Goal: Information Seeking & Learning: Learn about a topic

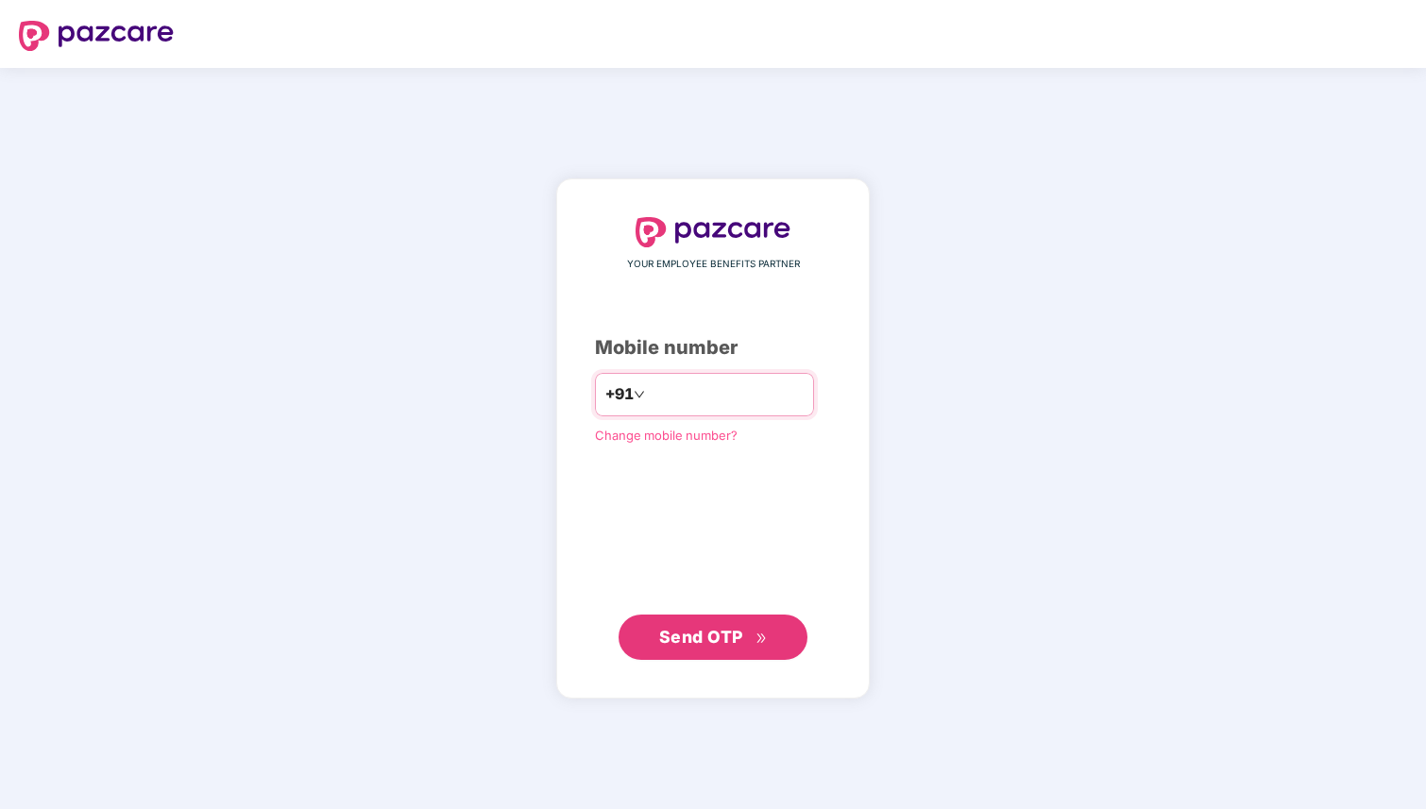
click at [695, 402] on input "number" at bounding box center [726, 395] width 155 height 30
type input "**********"
click at [730, 636] on span "Send OTP" at bounding box center [701, 637] width 84 height 20
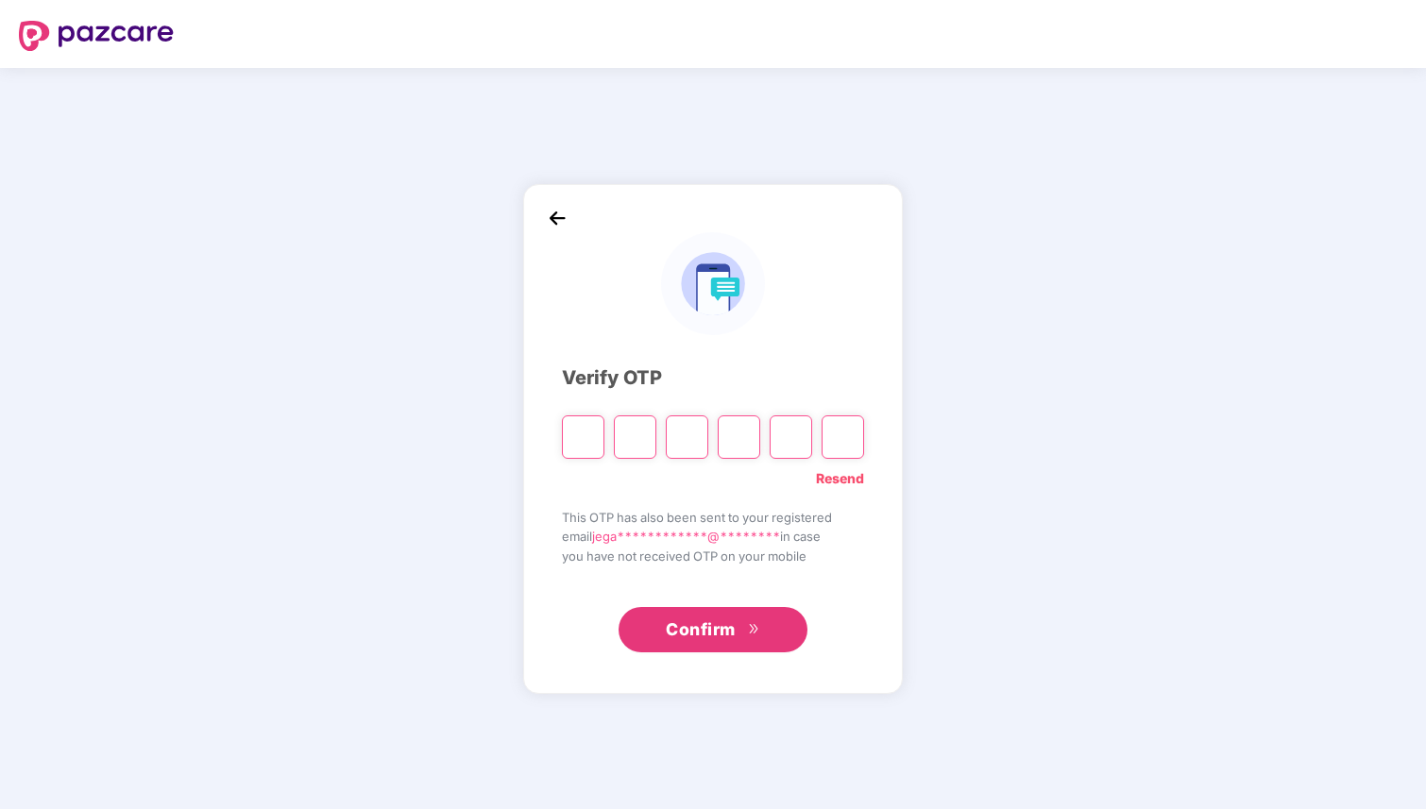
type input "*"
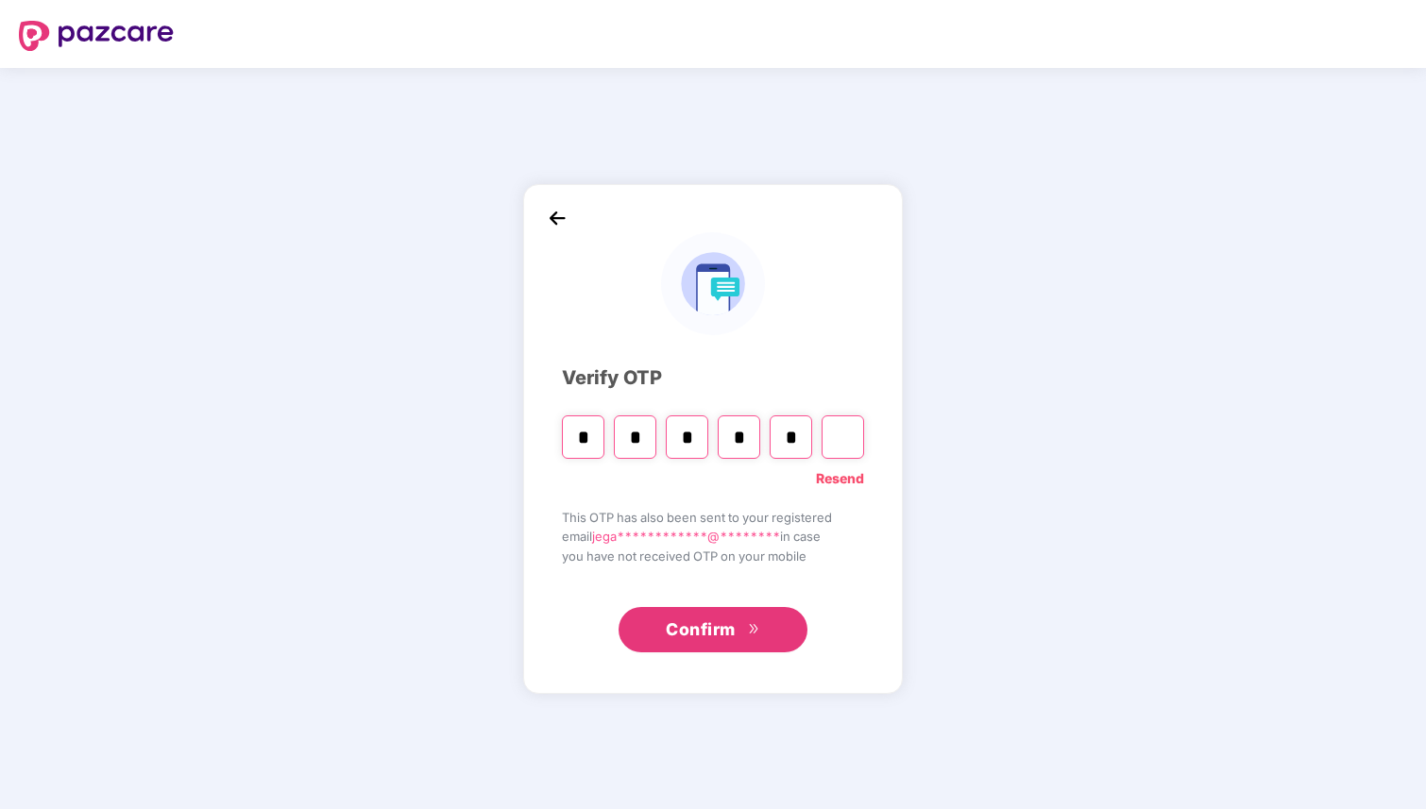
type input "*"
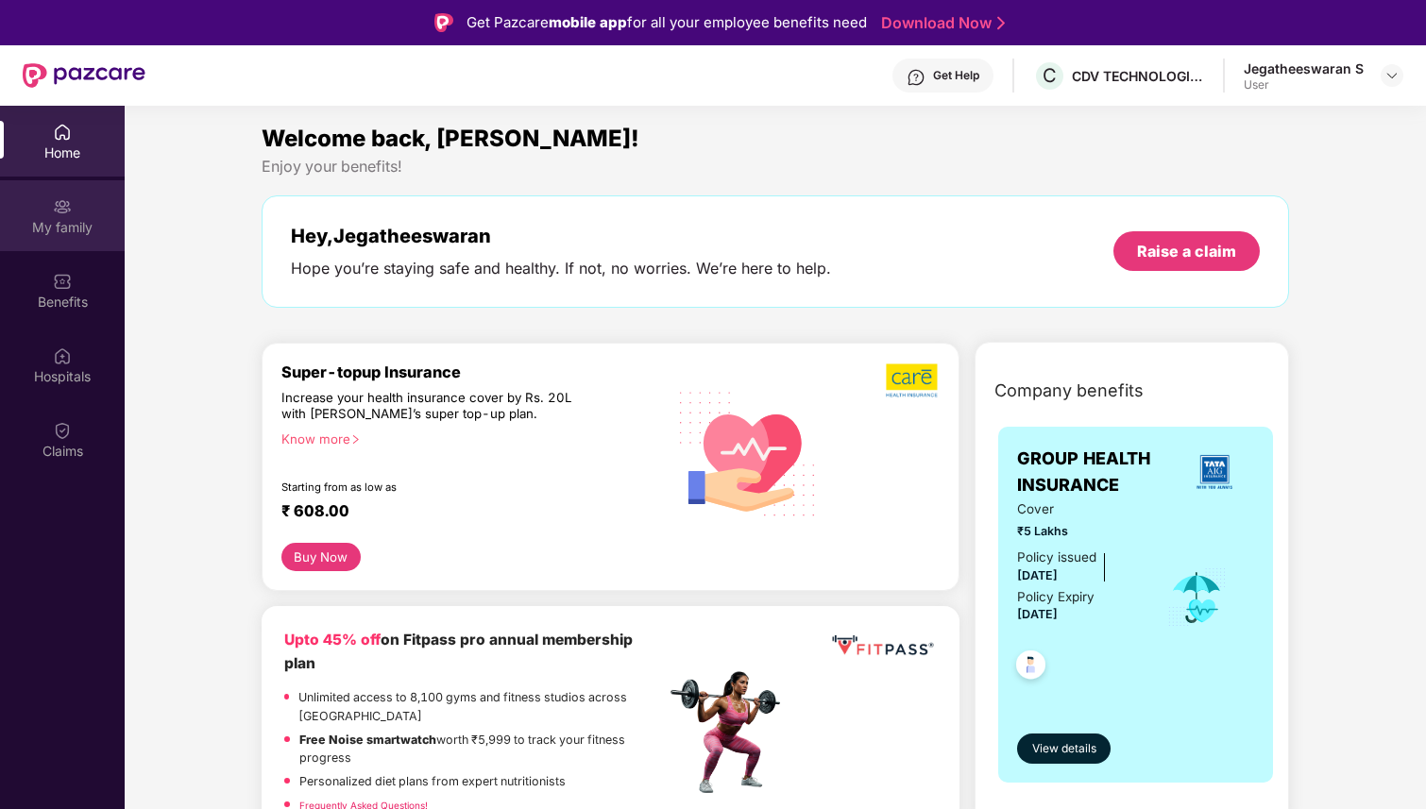
click at [62, 215] on div "My family" at bounding box center [62, 215] width 125 height 71
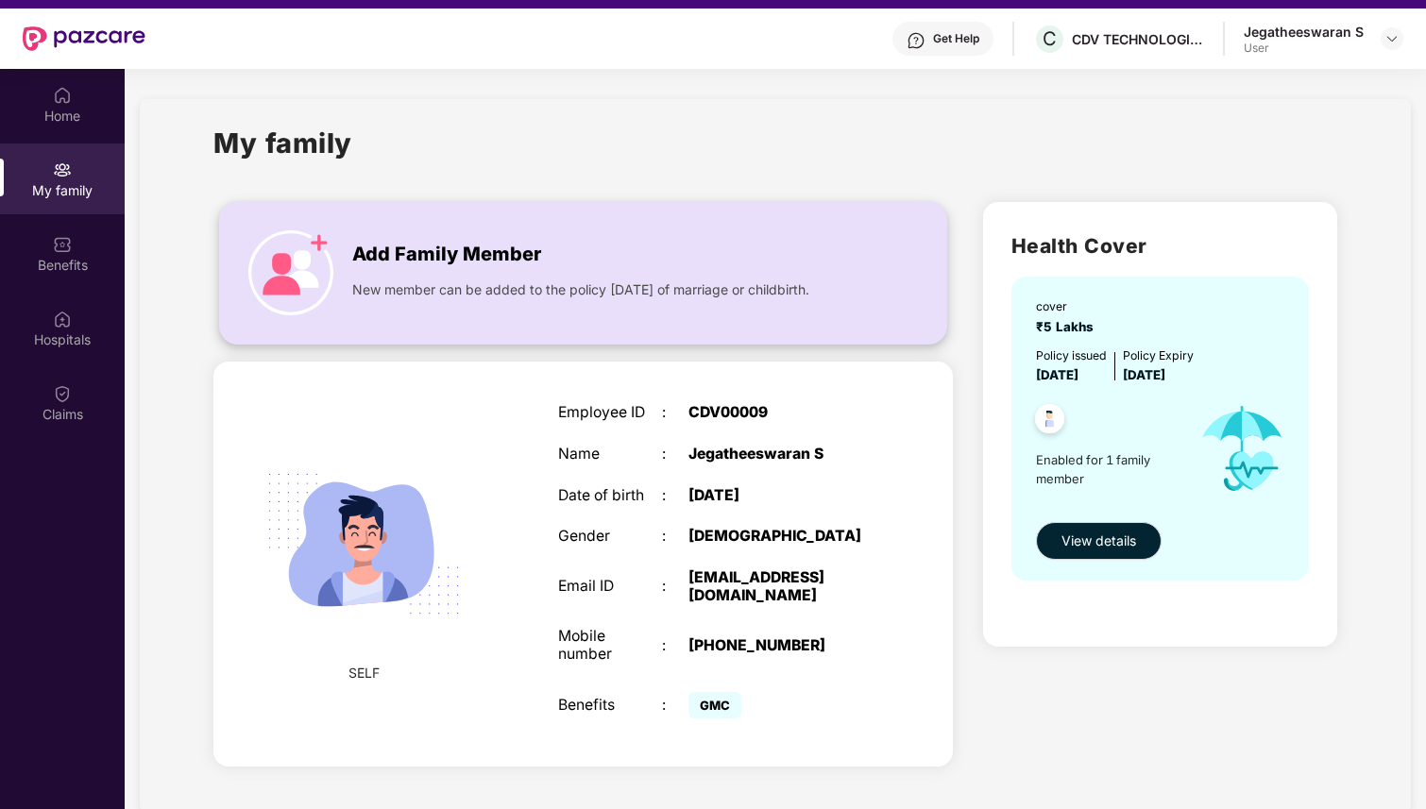
scroll to position [50, 0]
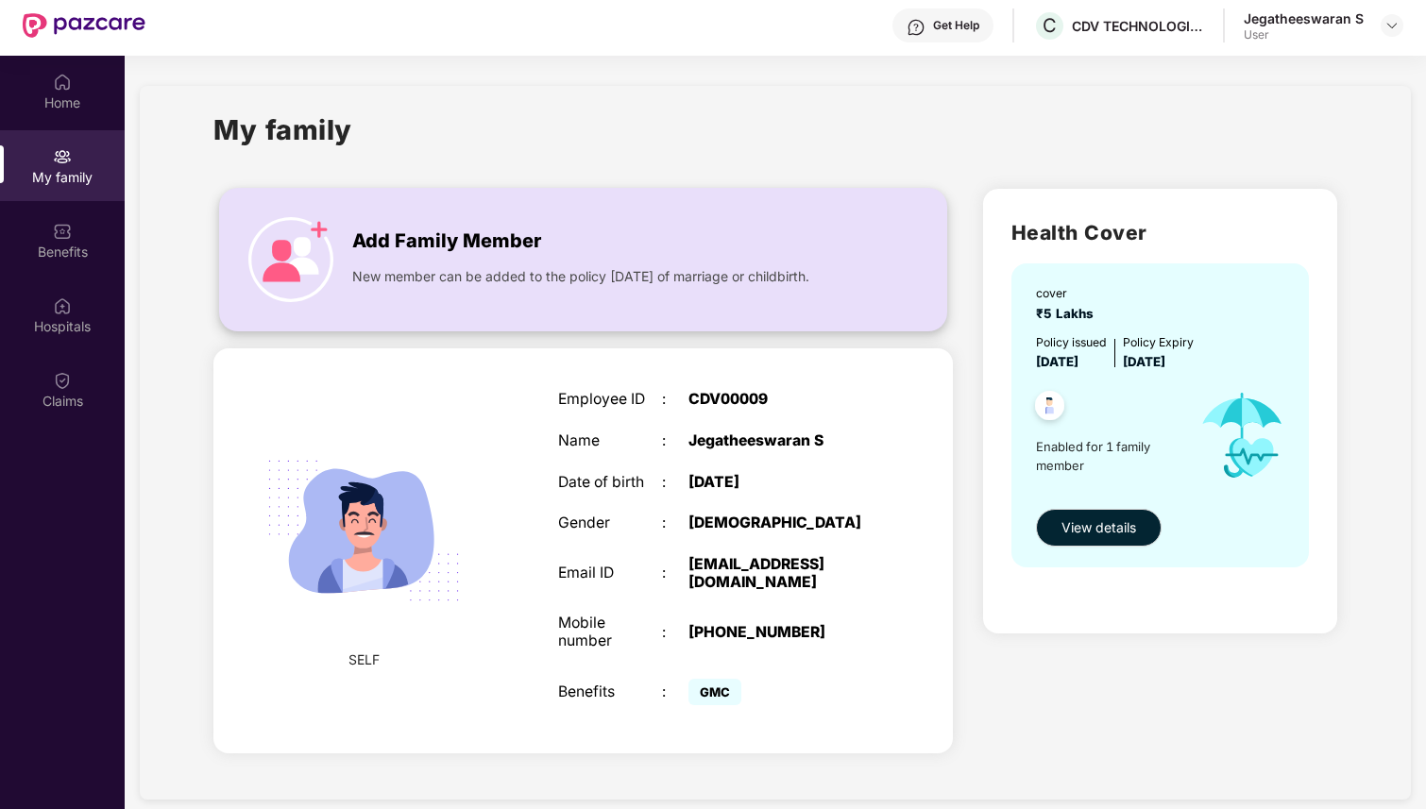
click at [366, 252] on span "Add Family Member" at bounding box center [446, 241] width 189 height 29
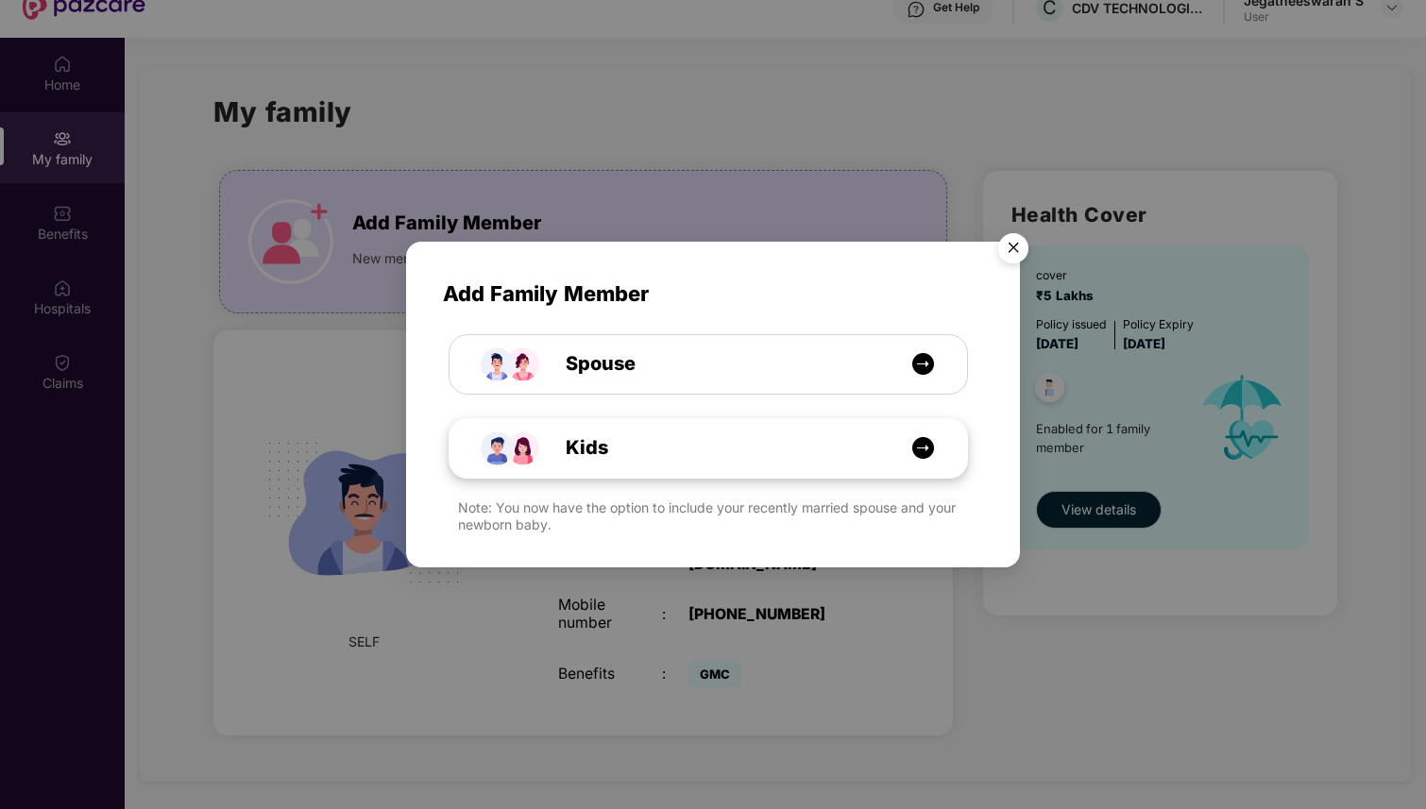
scroll to position [62, 0]
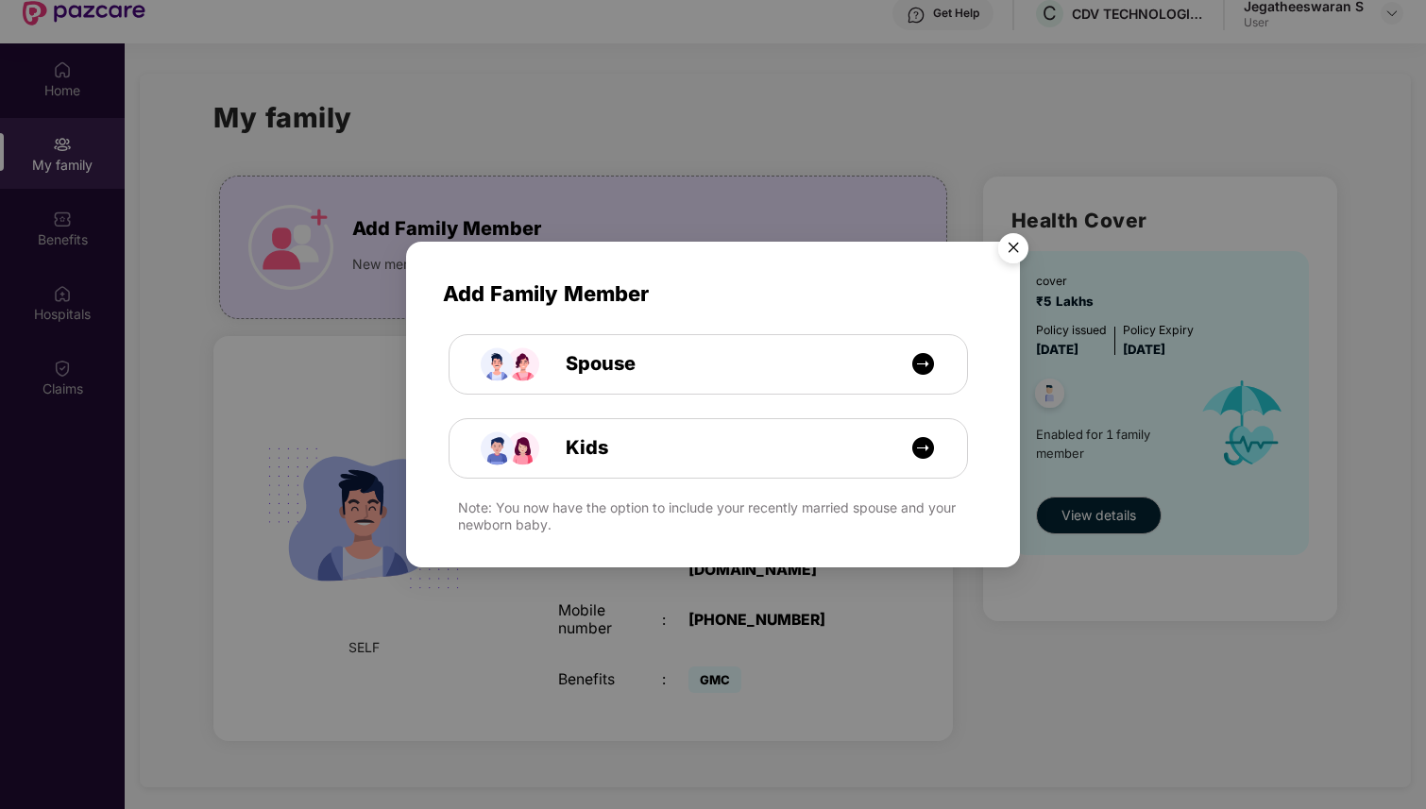
click at [1016, 249] on img "Close" at bounding box center [1013, 251] width 53 height 53
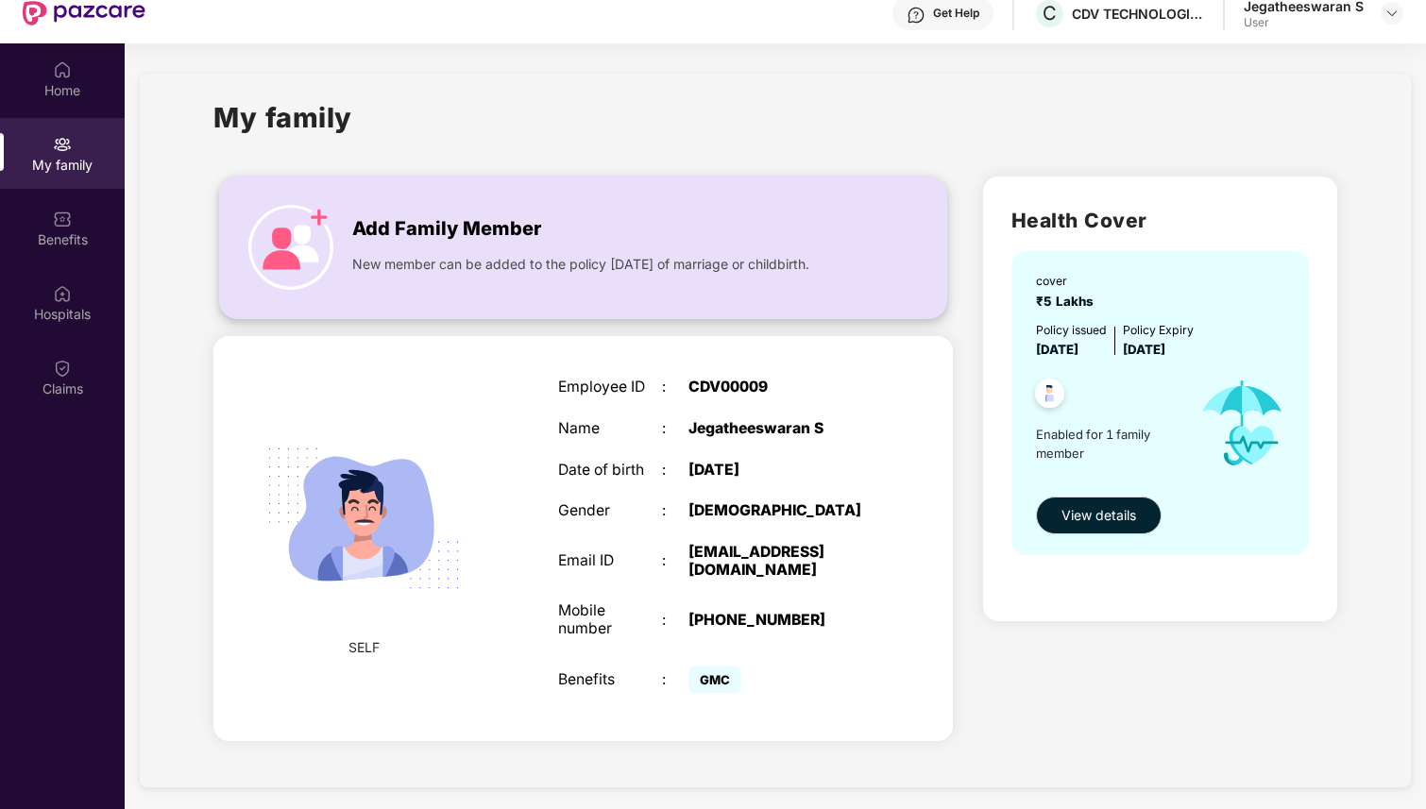
click at [307, 252] on img at bounding box center [290, 247] width 85 height 85
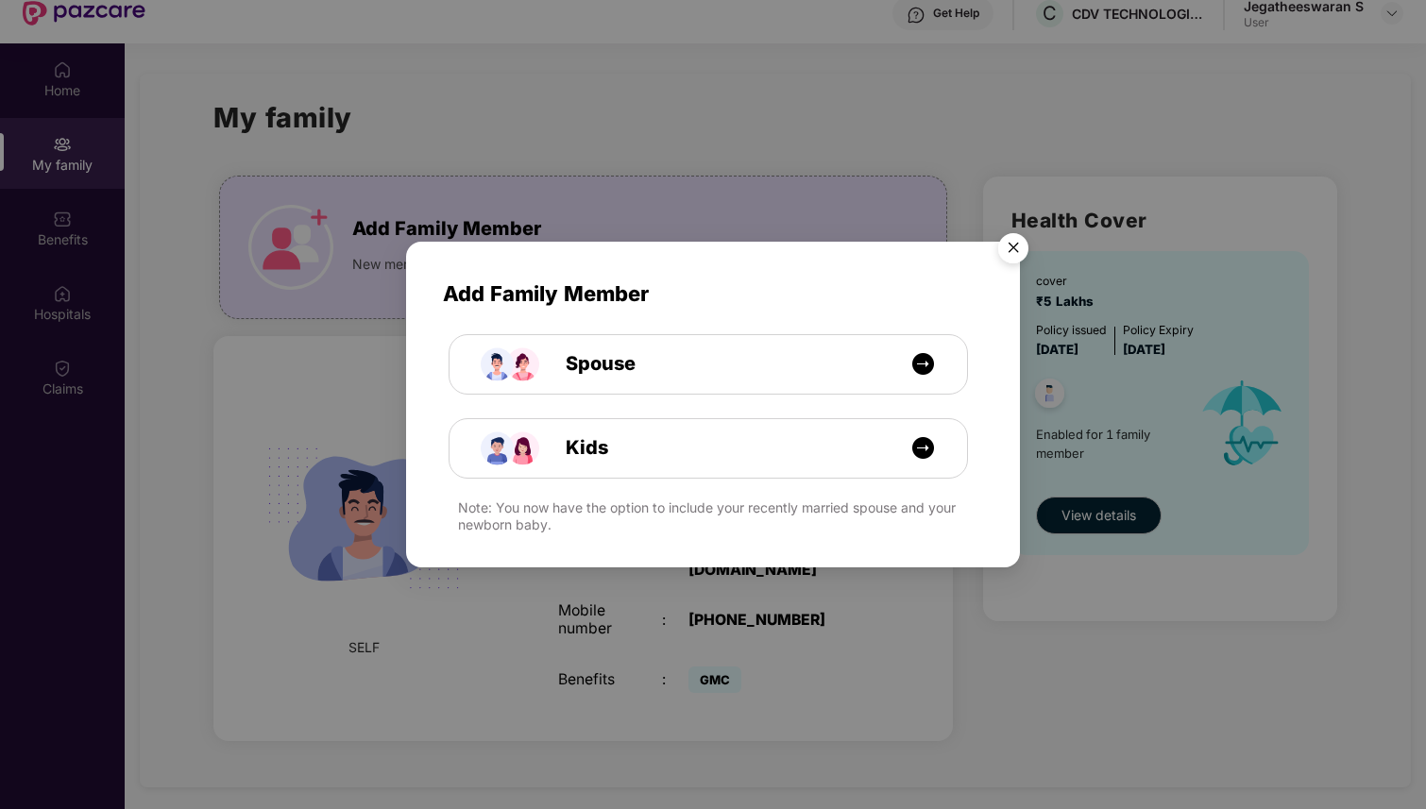
click at [1012, 244] on img "Close" at bounding box center [1013, 251] width 53 height 53
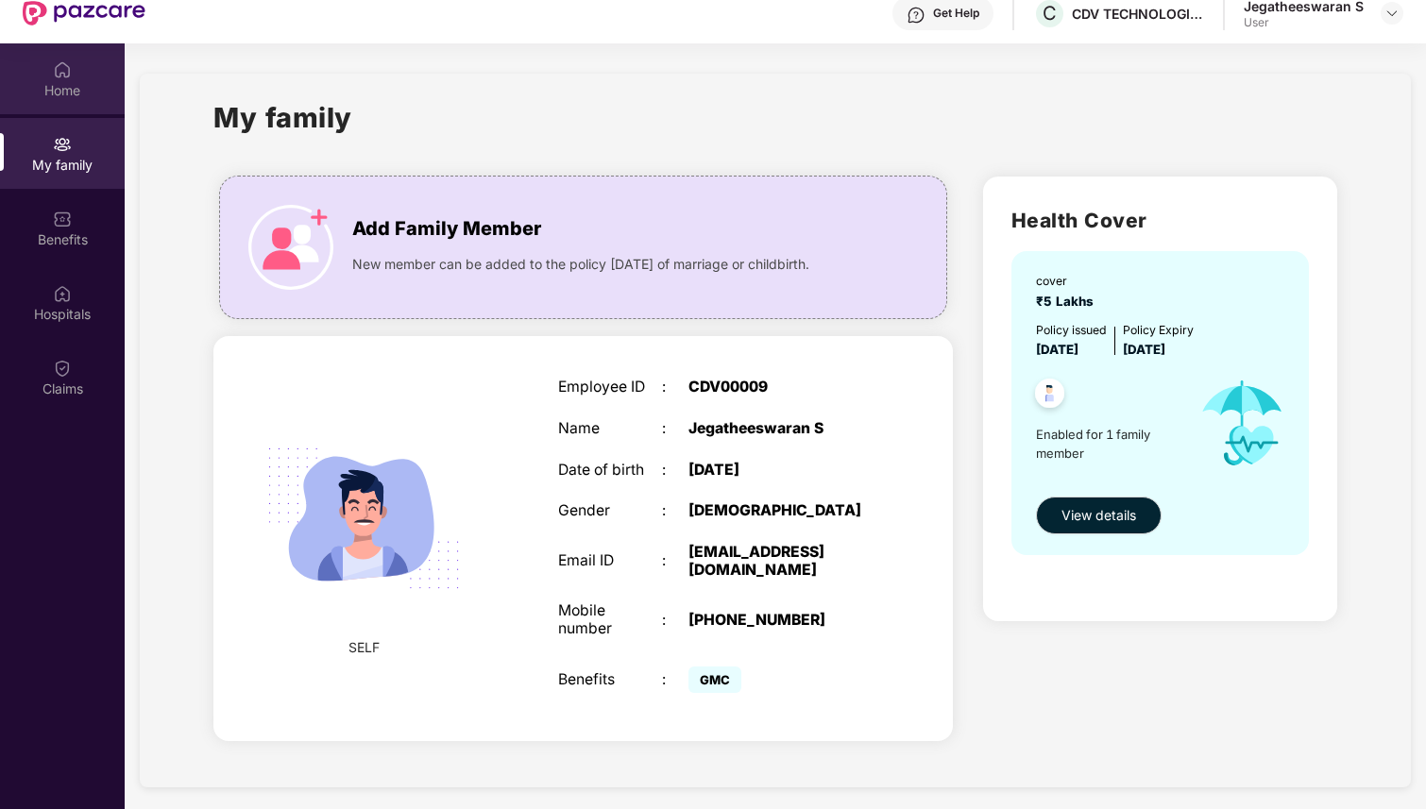
click at [64, 76] on img at bounding box center [62, 69] width 19 height 19
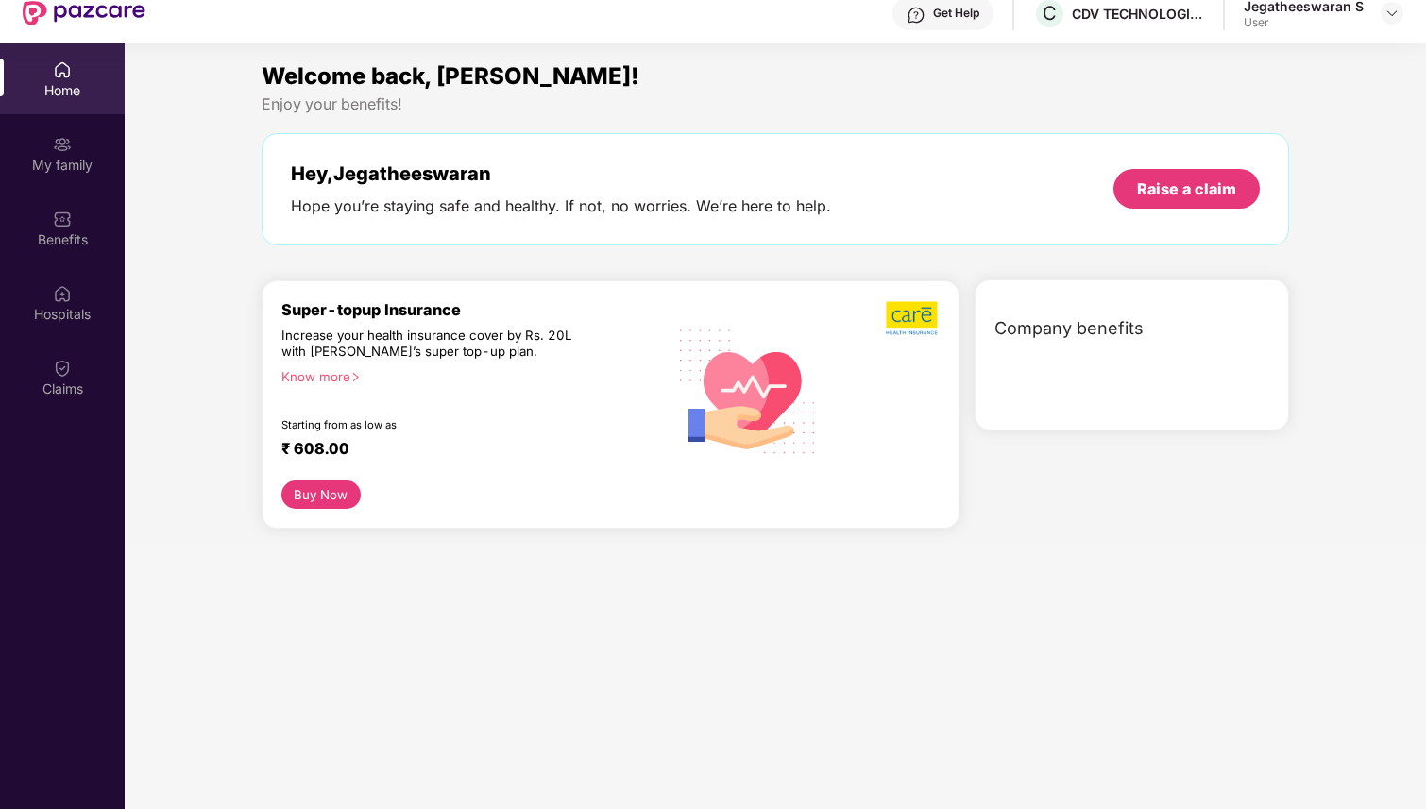
scroll to position [0, 0]
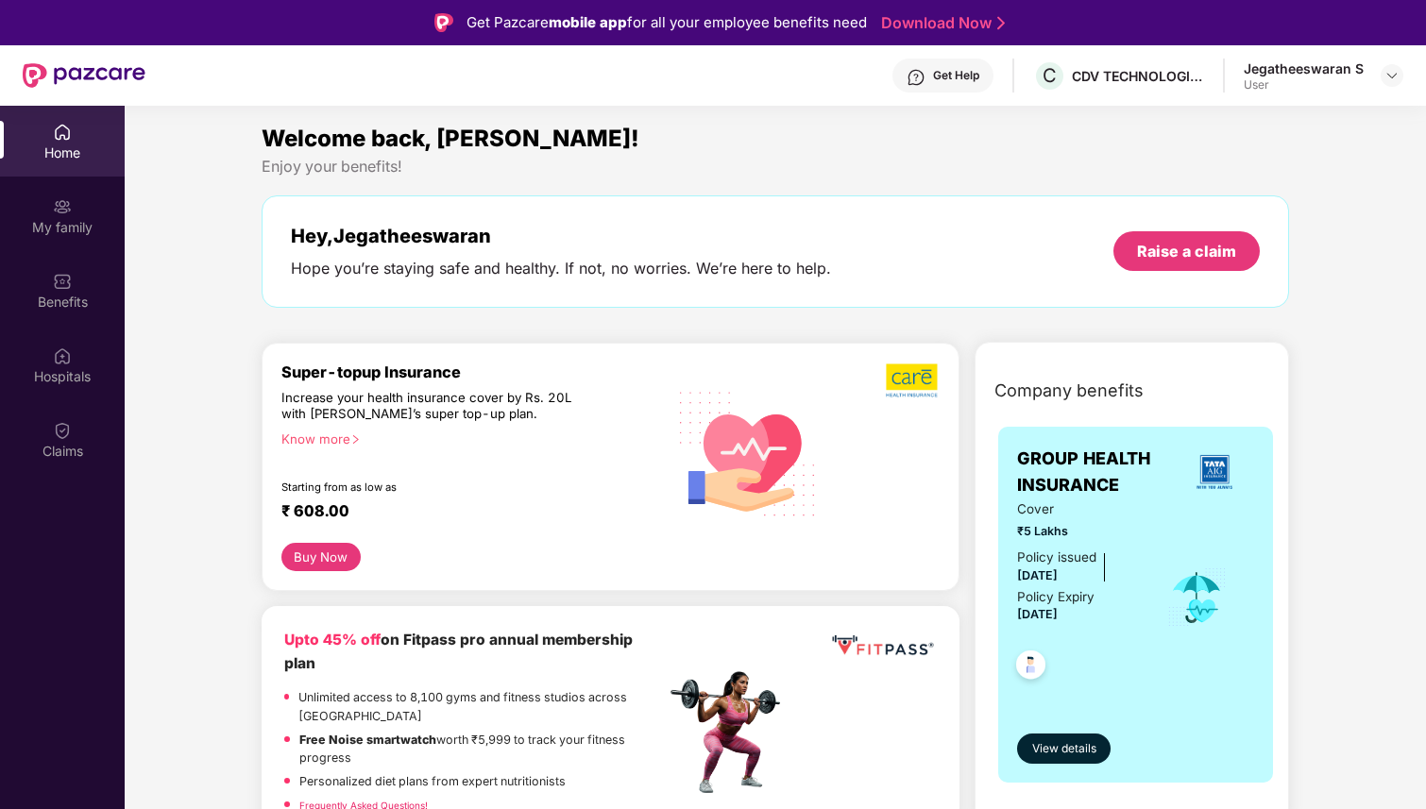
click at [904, 380] on img at bounding box center [913, 381] width 54 height 36
click at [311, 557] on button "Buy Now" at bounding box center [320, 557] width 79 height 28
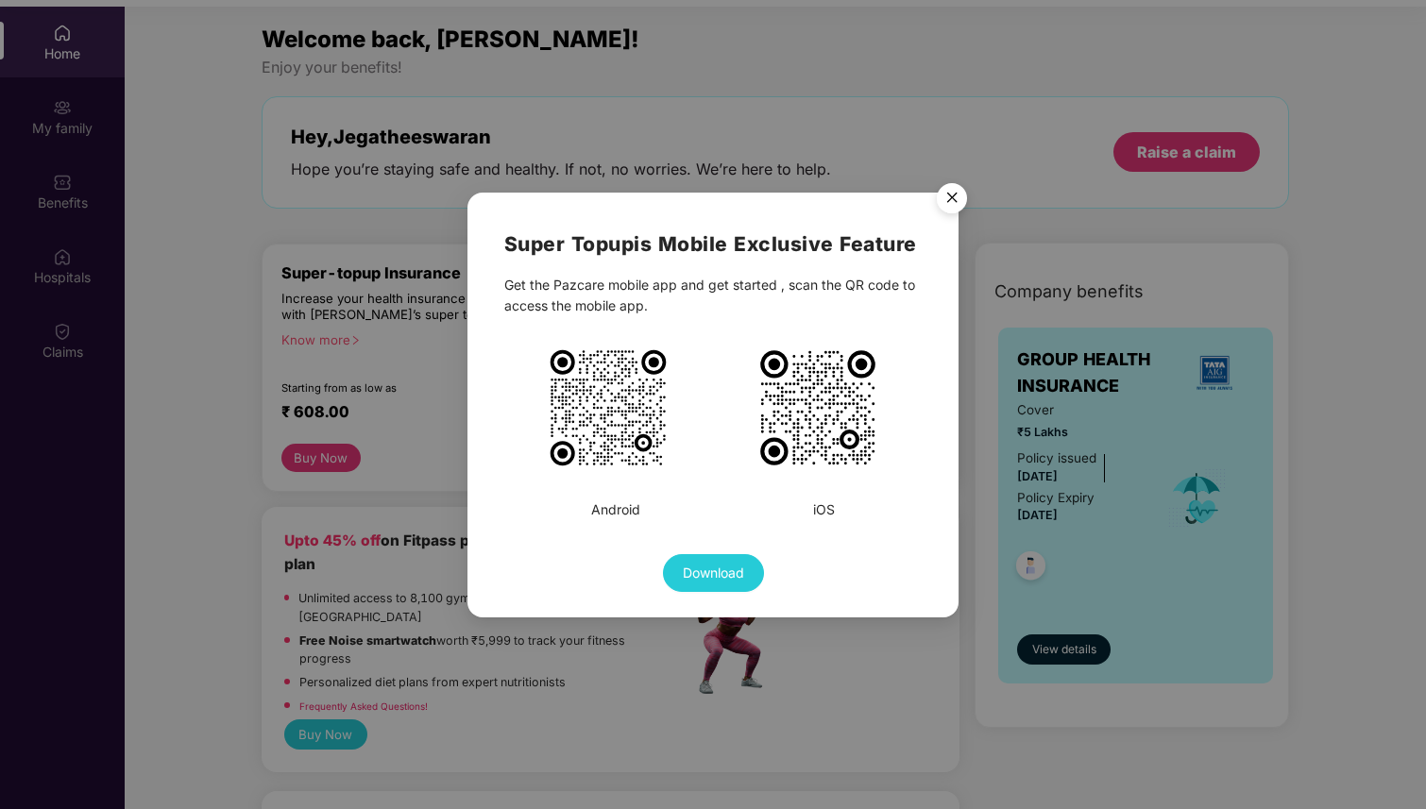
scroll to position [106, 0]
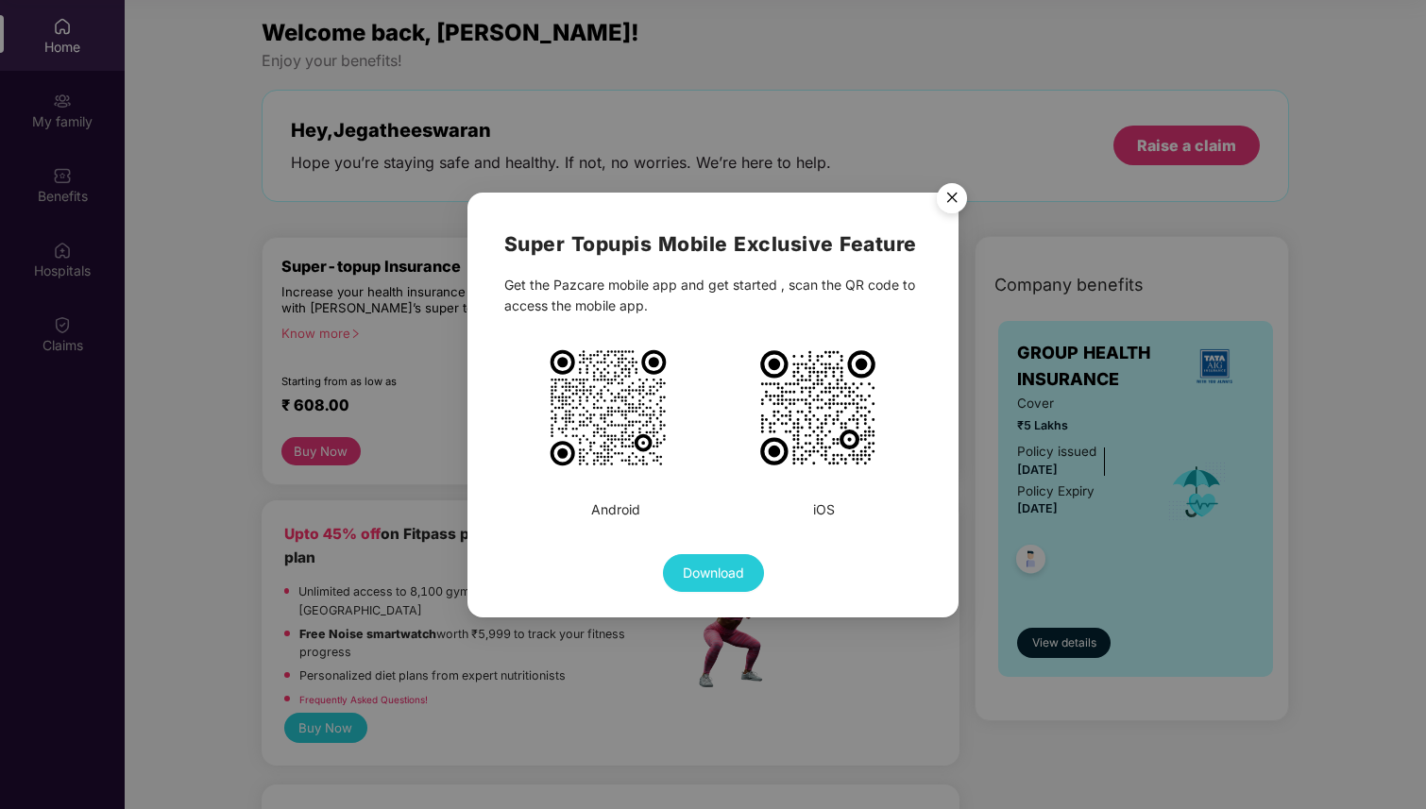
click at [961, 196] on img "Close" at bounding box center [952, 201] width 53 height 53
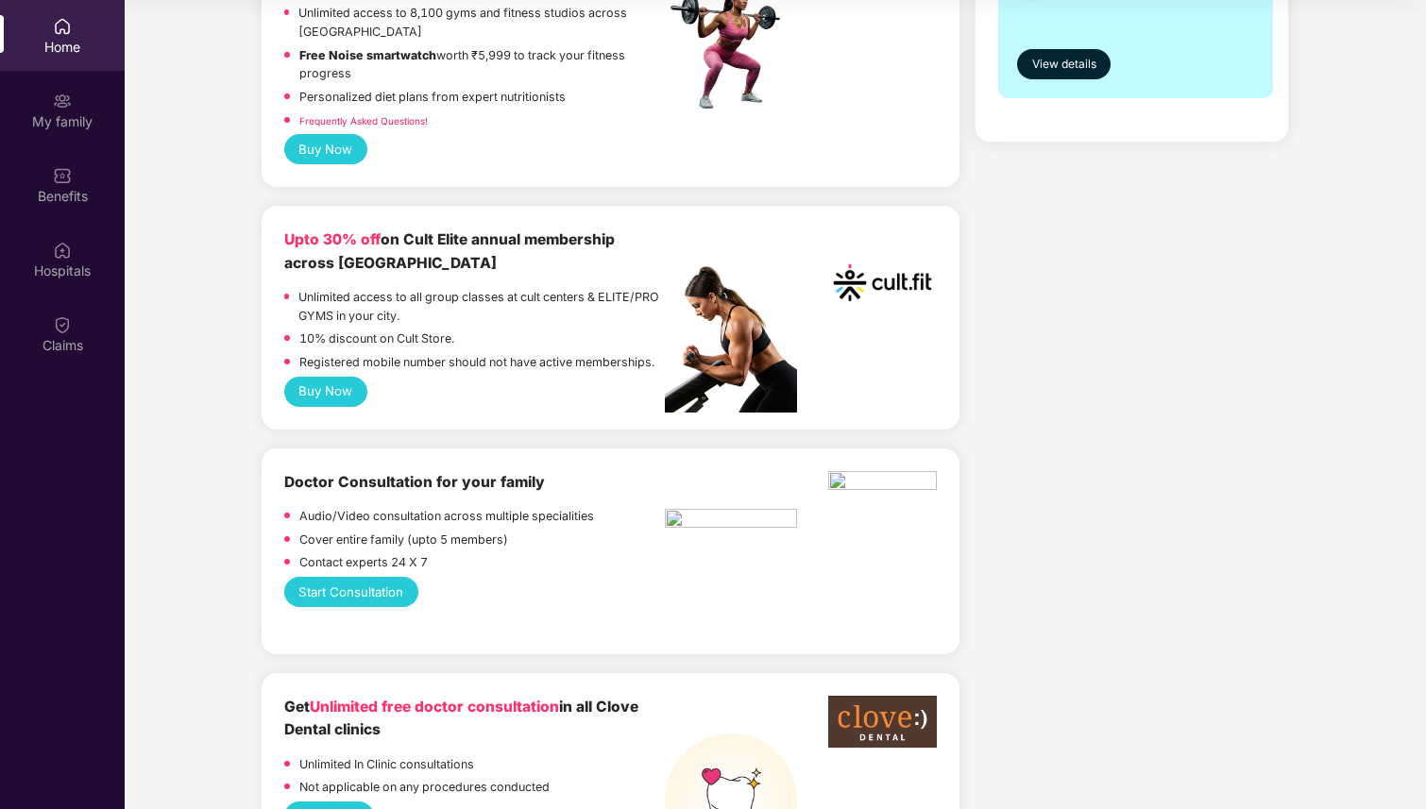
scroll to position [609, 0]
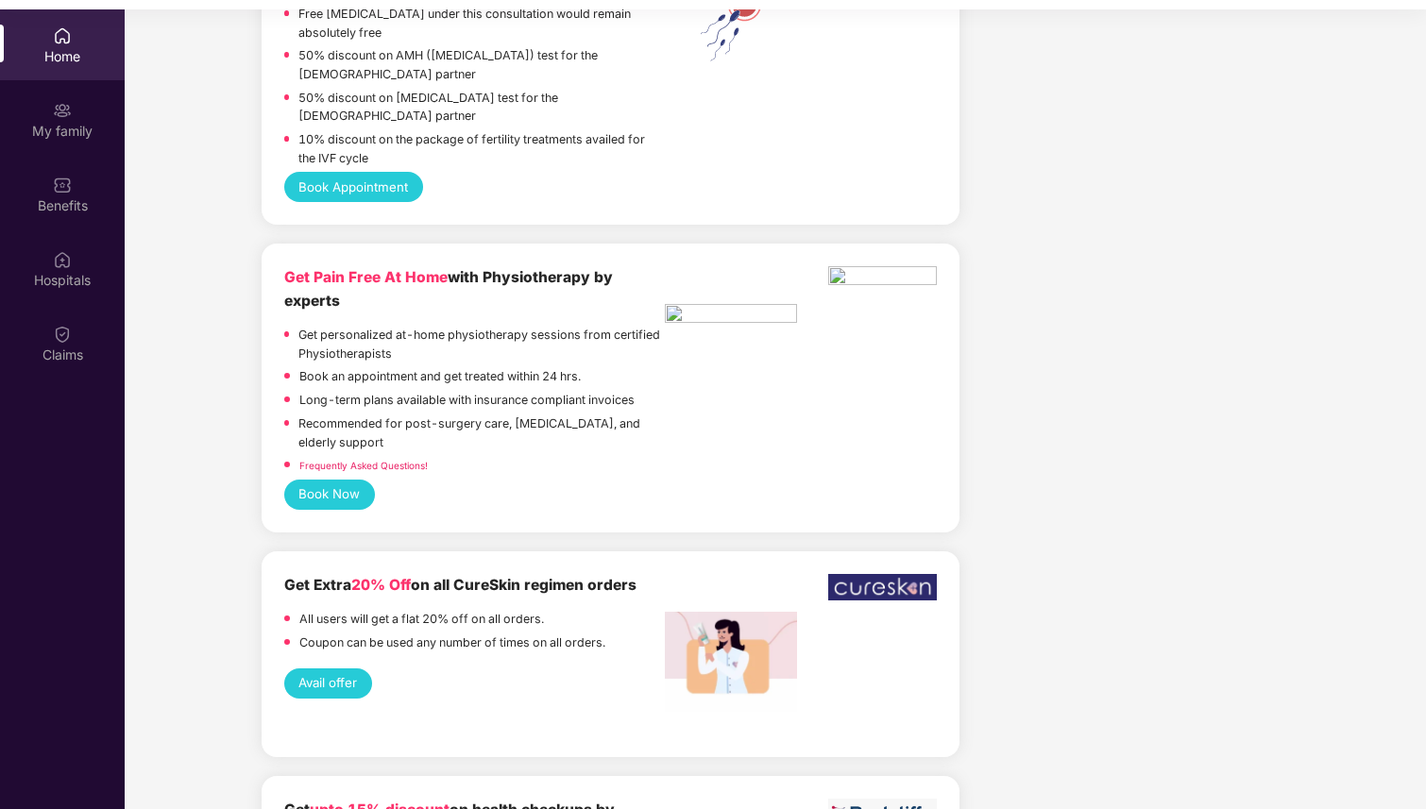
scroll to position [3747, 0]
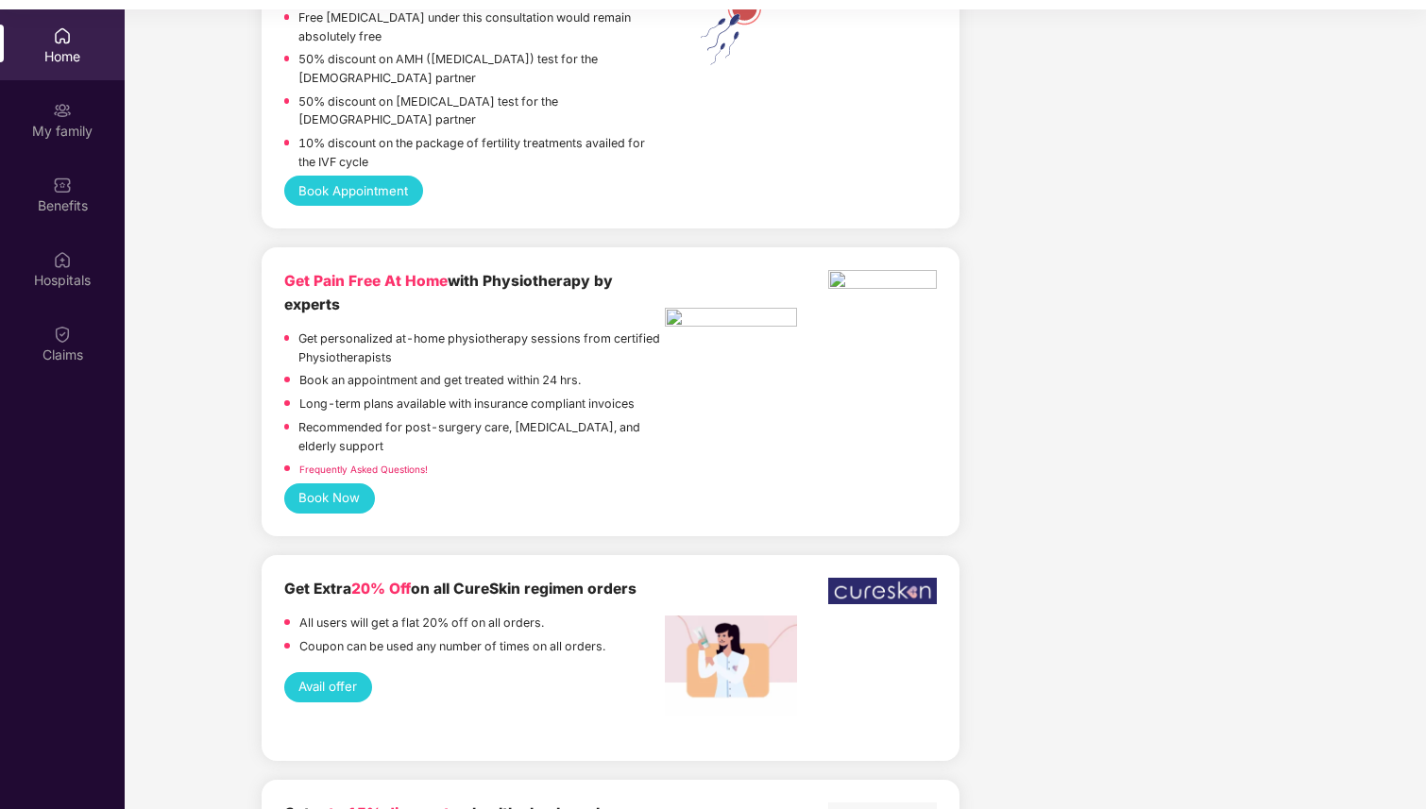
click at [735, 308] on img at bounding box center [731, 320] width 132 height 25
click at [710, 302] on div at bounding box center [731, 308] width 132 height 76
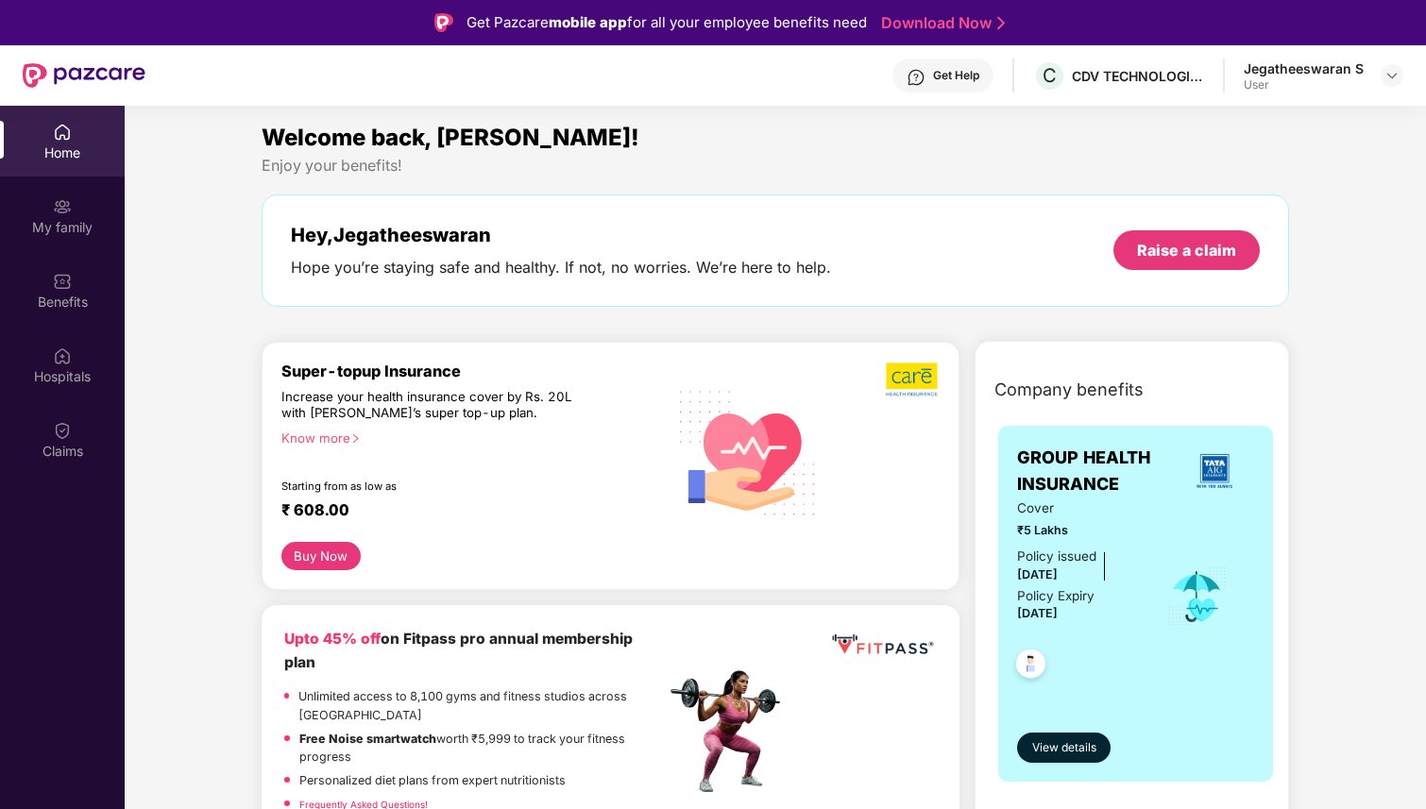
scroll to position [0, 0]
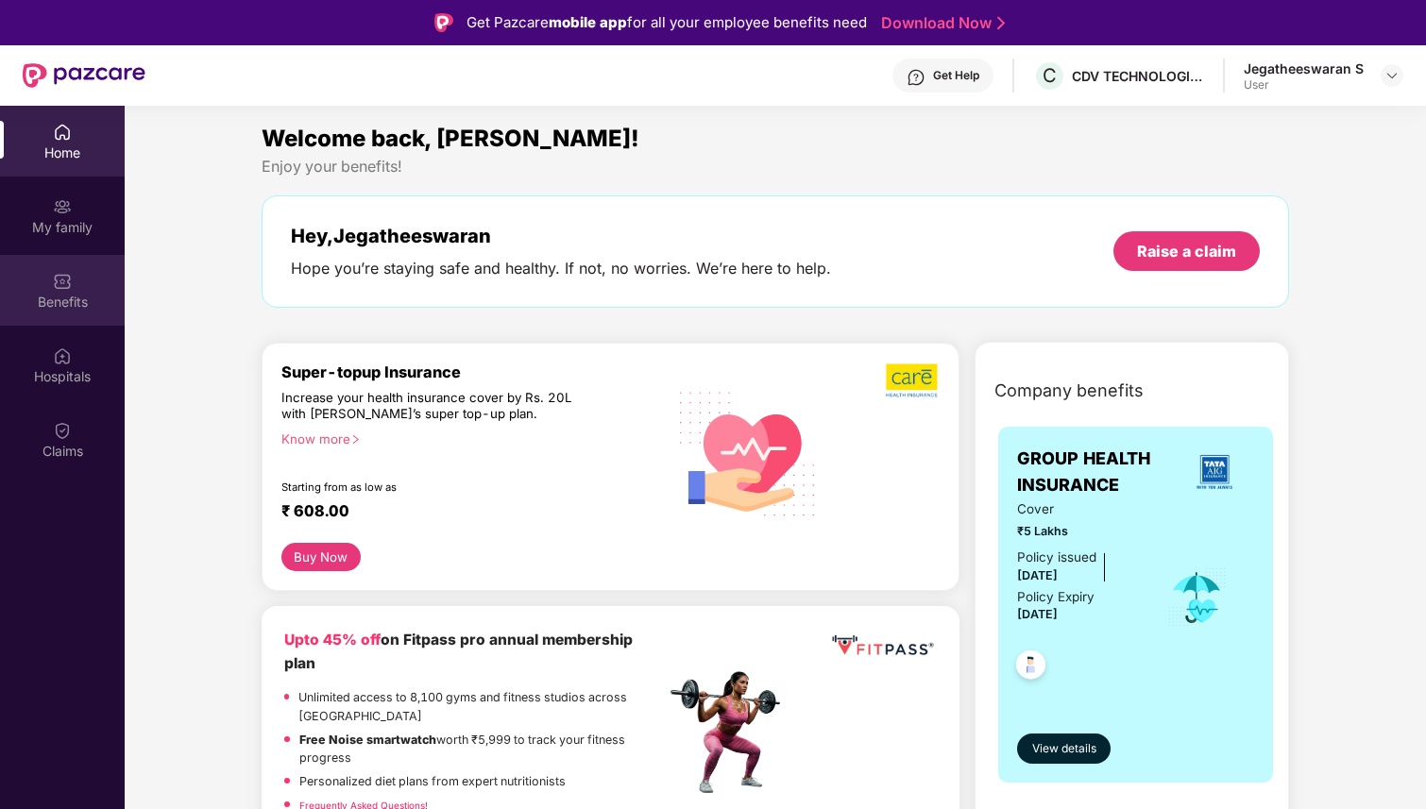
click at [72, 286] on div "Benefits" at bounding box center [62, 290] width 125 height 71
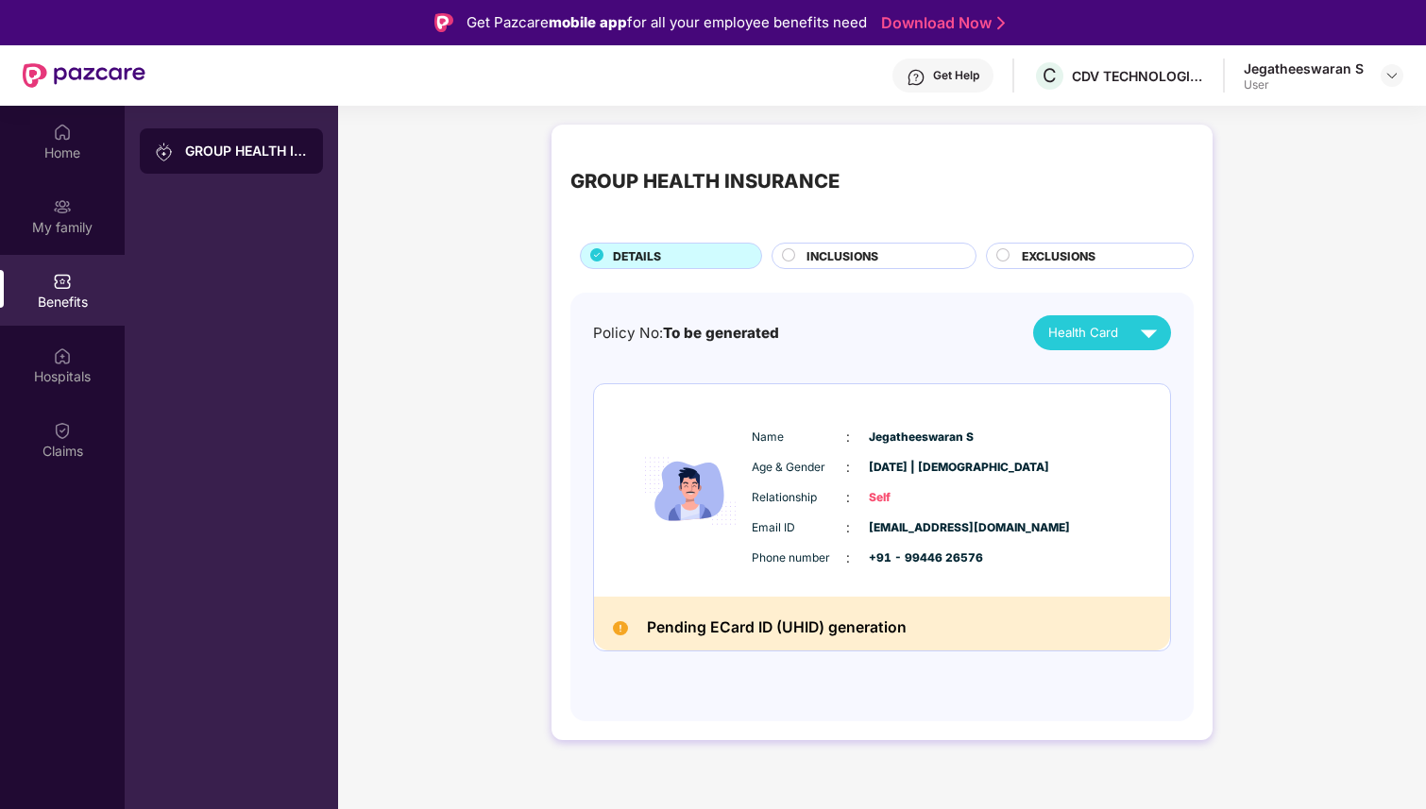
click at [790, 257] on circle at bounding box center [788, 255] width 12 height 12
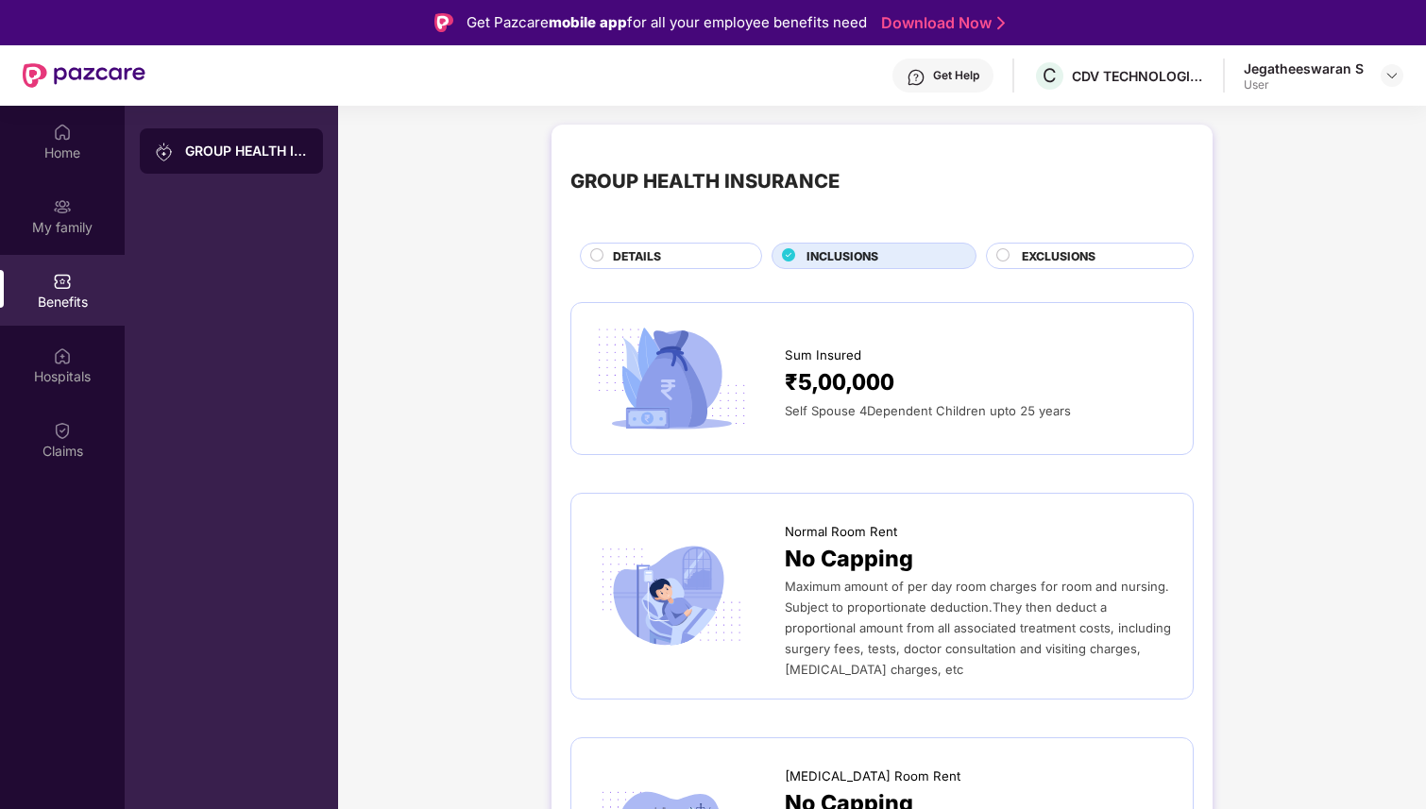
click at [699, 253] on div "DETAILS" at bounding box center [677, 257] width 147 height 21
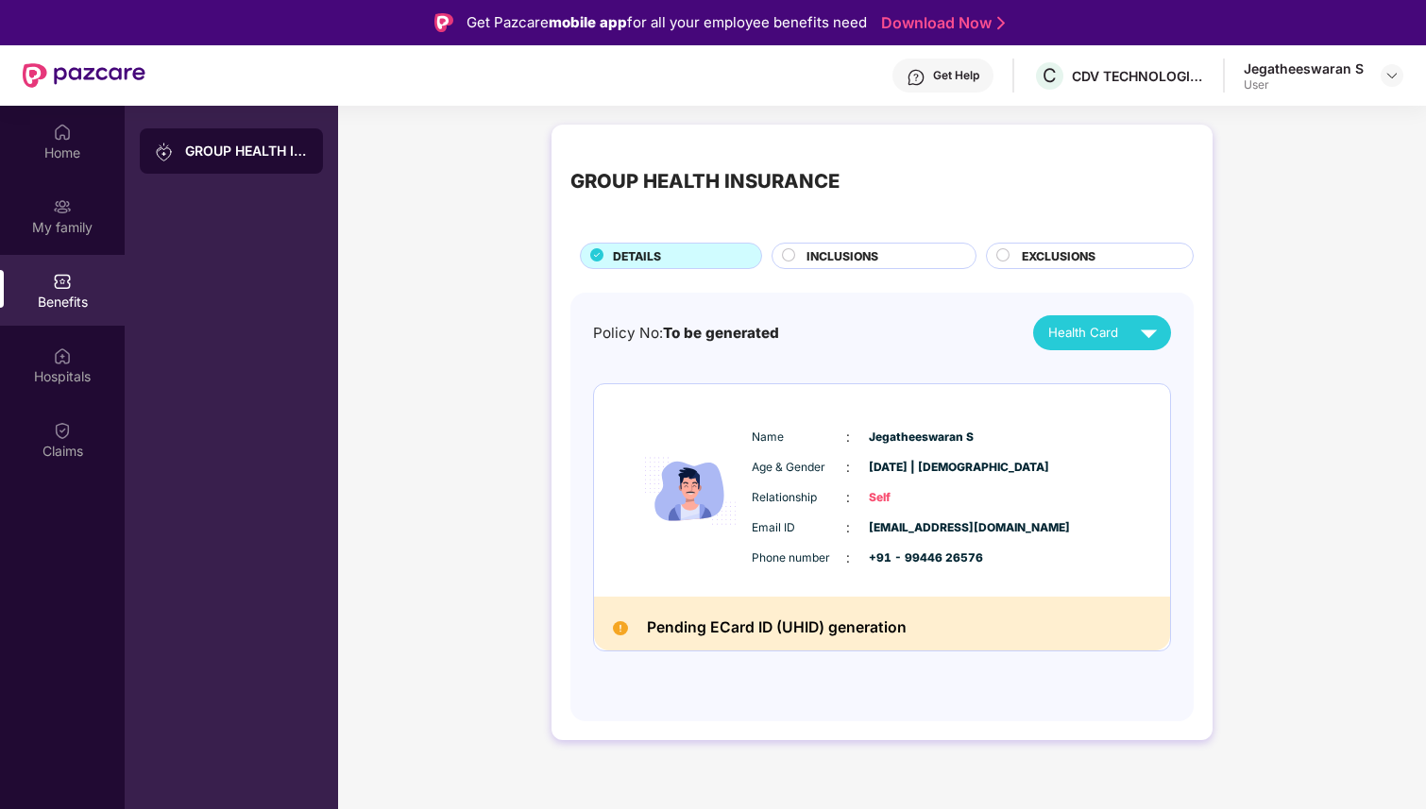
click at [1017, 256] on div "EXCLUSIONS" at bounding box center [1097, 257] width 171 height 21
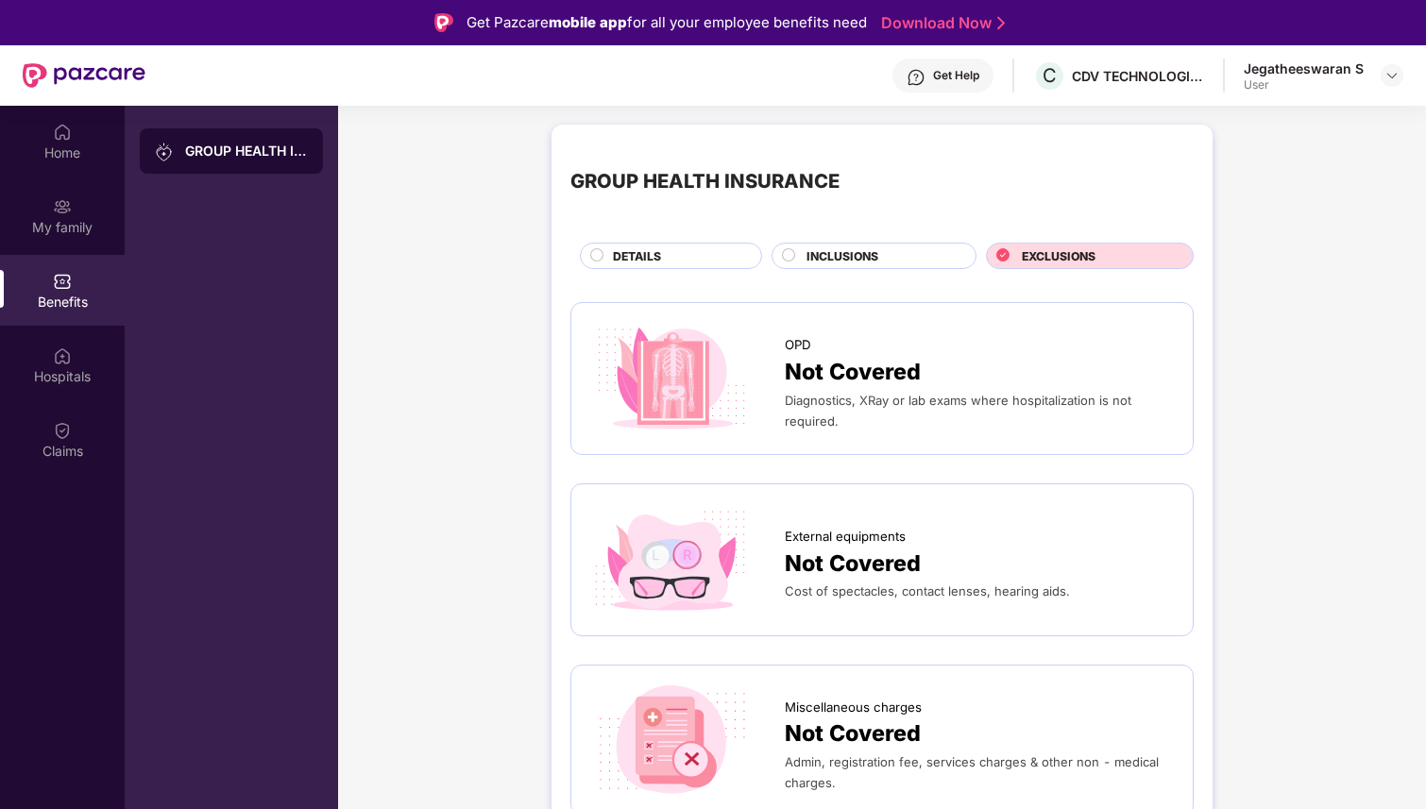
click at [791, 248] on icon at bounding box center [788, 254] width 13 height 13
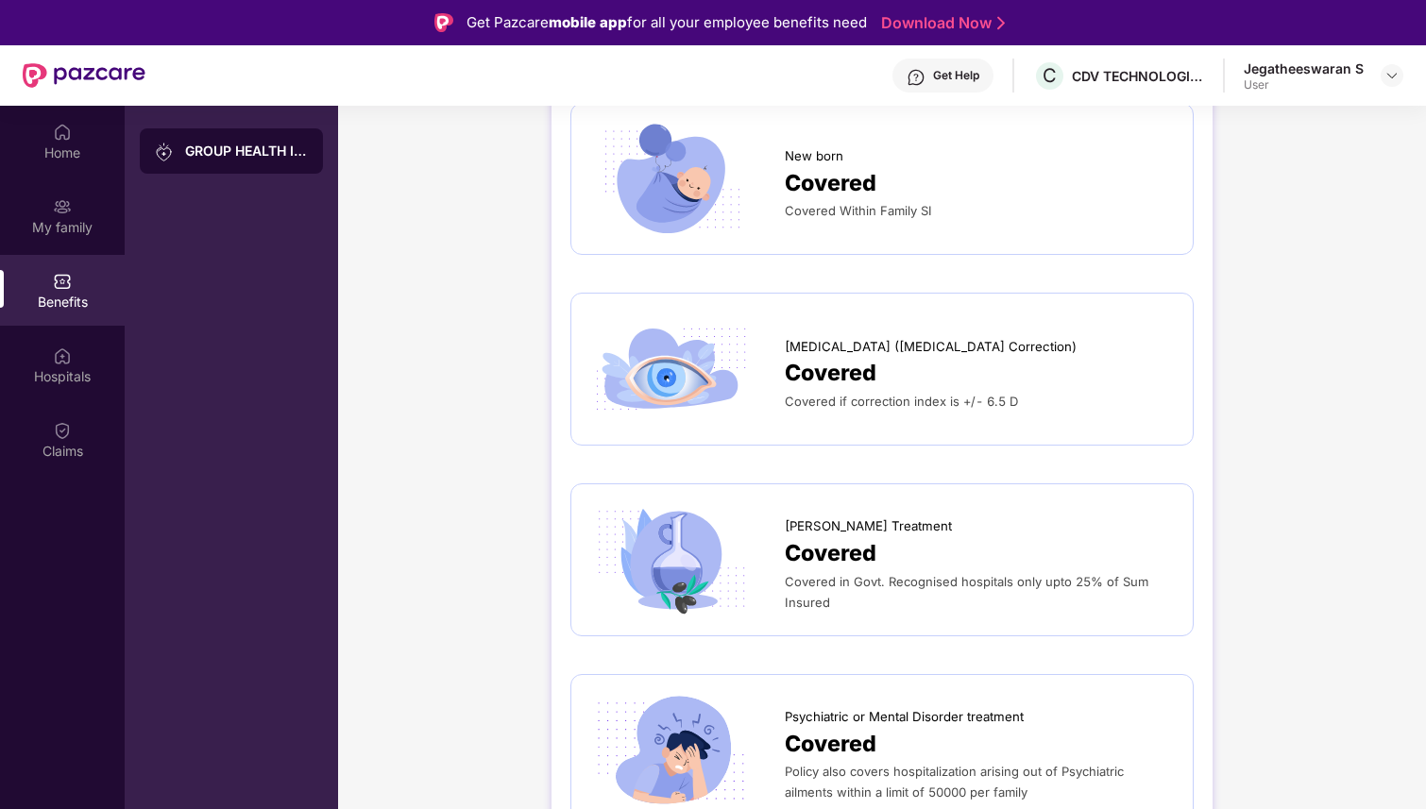
scroll to position [2653, 0]
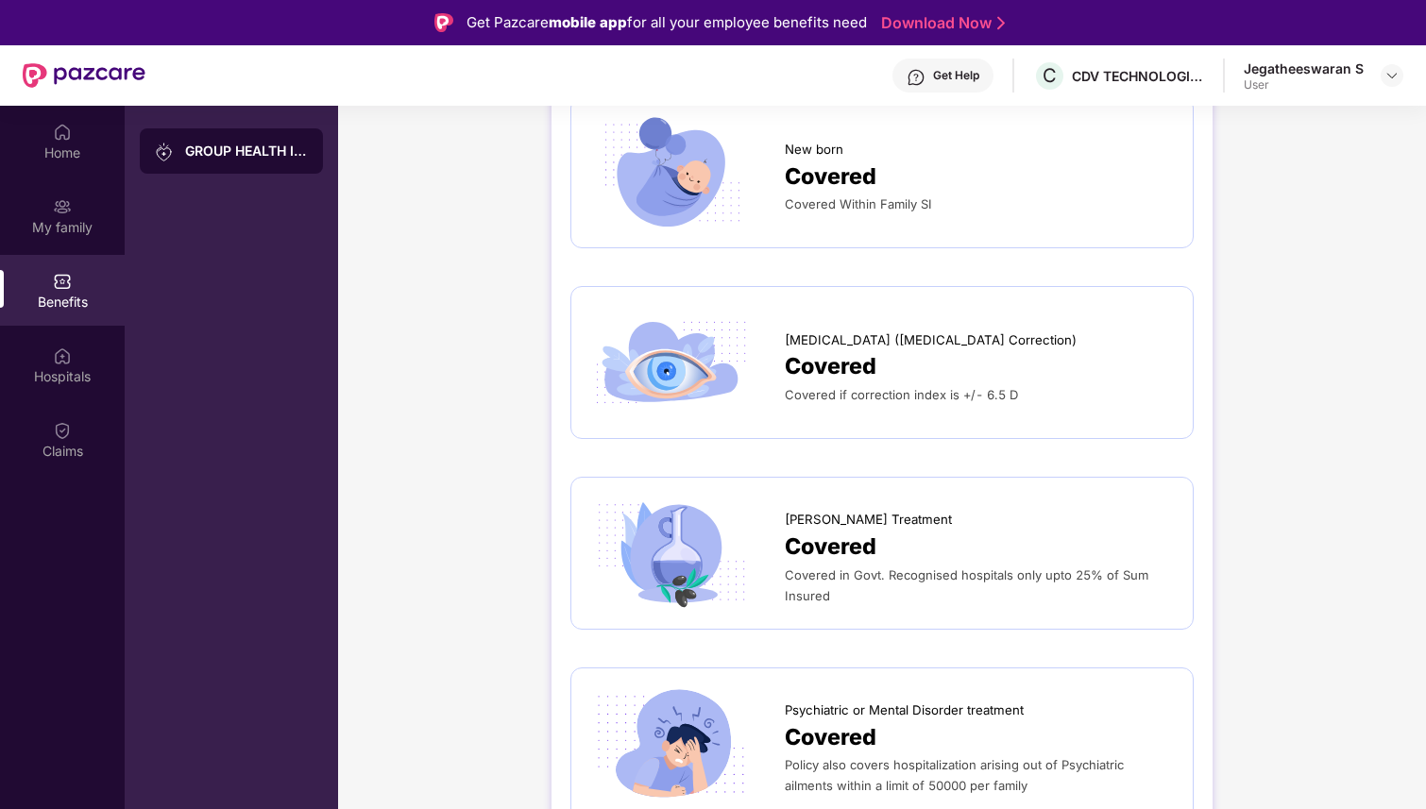
drag, startPoint x: 783, startPoint y: 343, endPoint x: 932, endPoint y: 341, distance: 149.2
click at [930, 339] on span "Lasik (Refractive Error Correction)" at bounding box center [931, 341] width 292 height 20
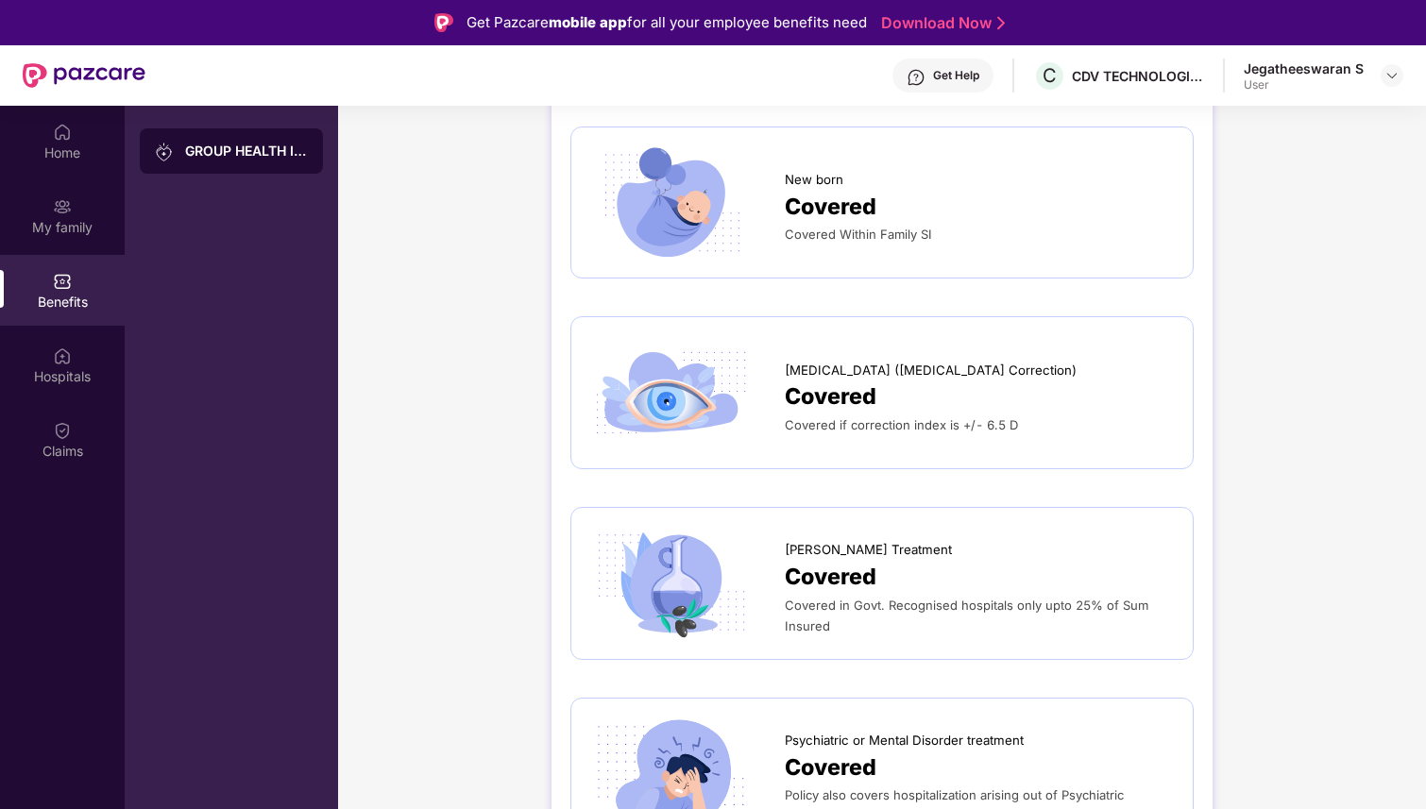
scroll to position [2611, 0]
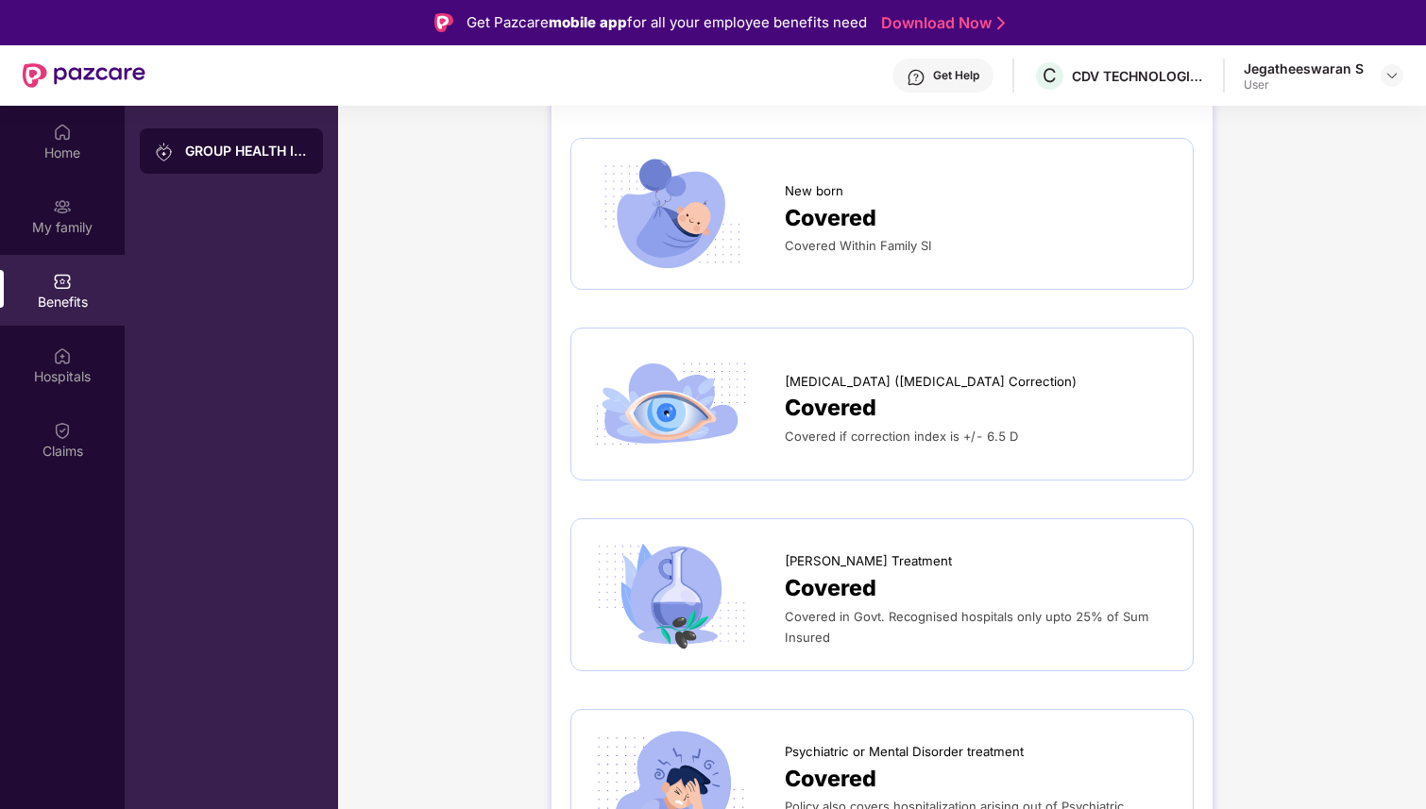
click at [664, 395] on img at bounding box center [671, 404] width 162 height 113
click at [807, 401] on span "Covered" at bounding box center [831, 408] width 92 height 35
click at [655, 406] on img at bounding box center [671, 404] width 162 height 113
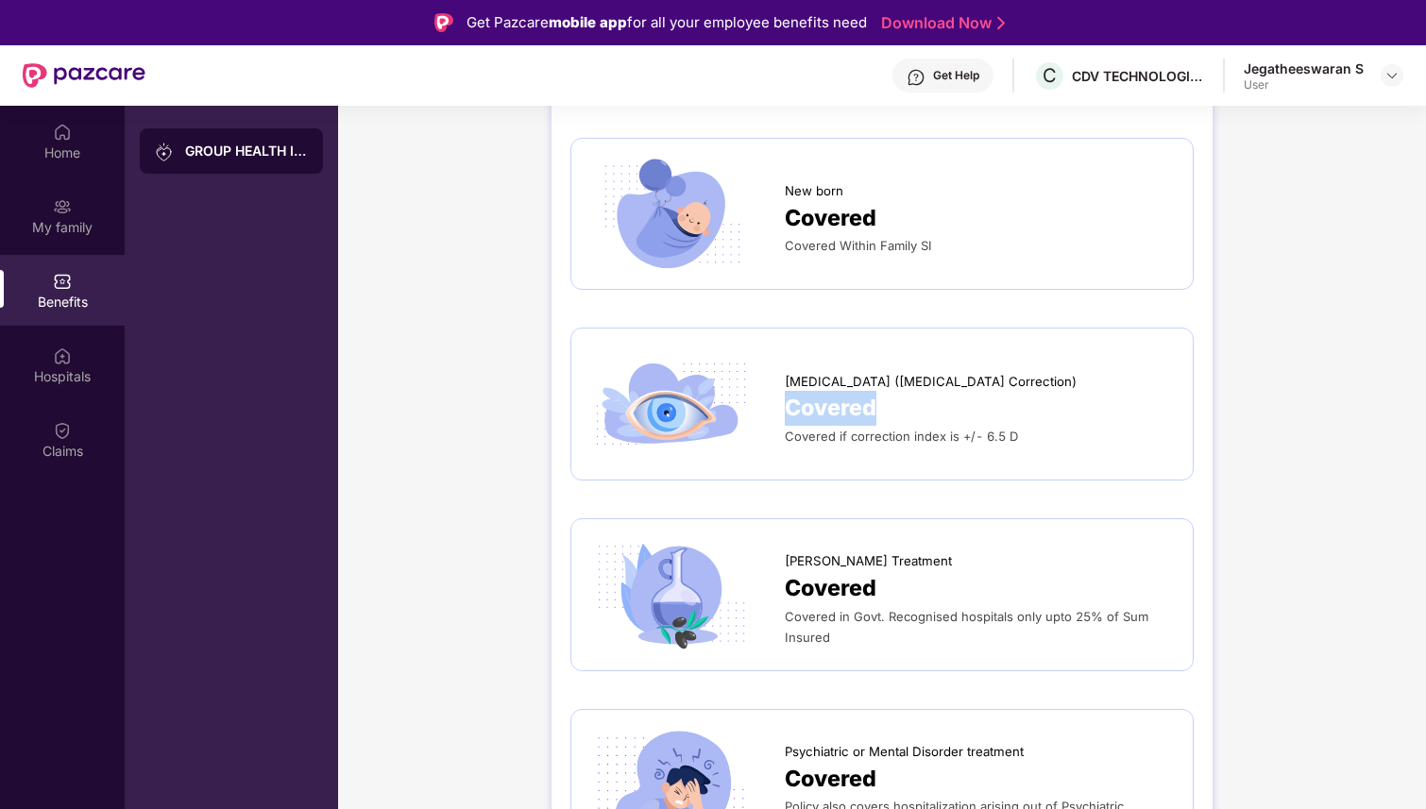
click at [655, 406] on img at bounding box center [671, 404] width 162 height 113
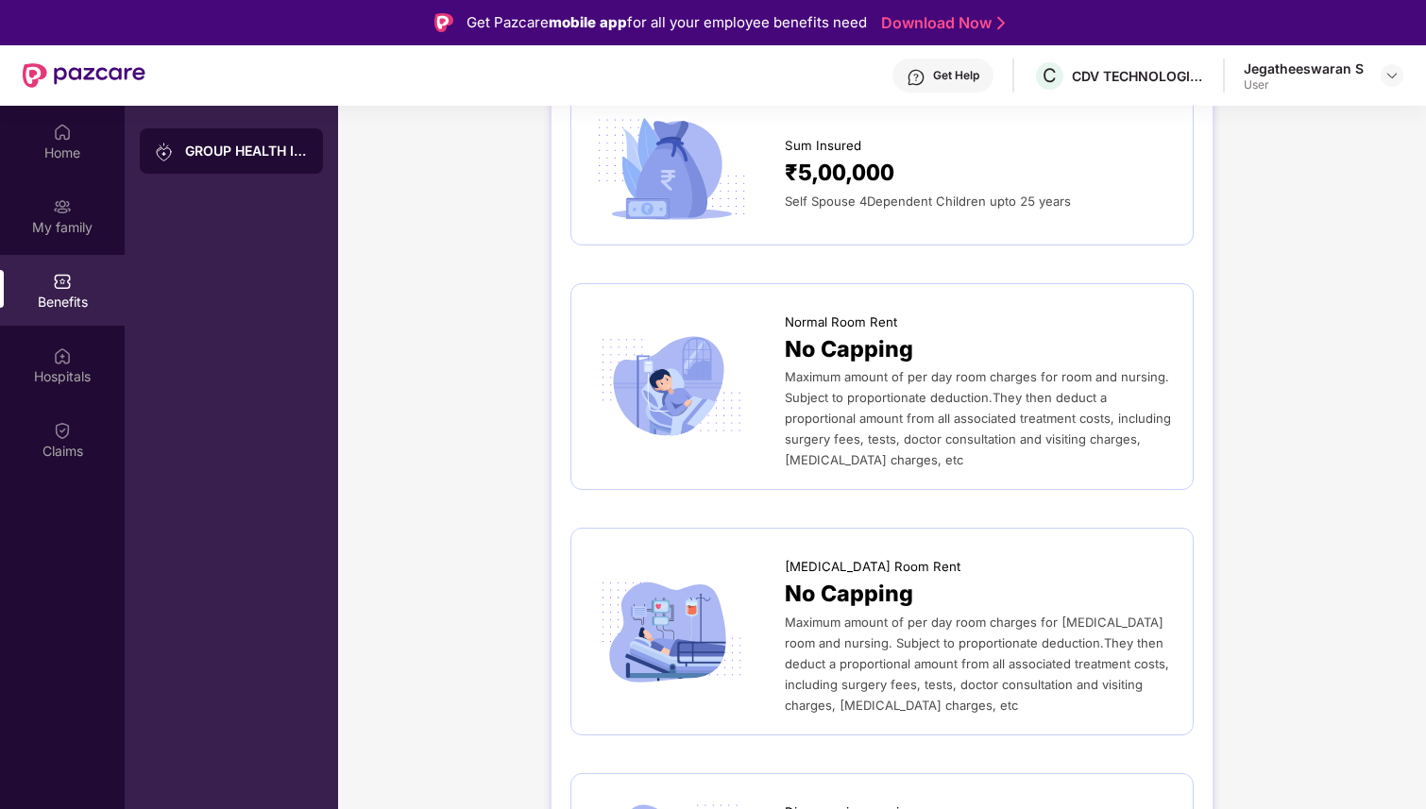
scroll to position [0, 0]
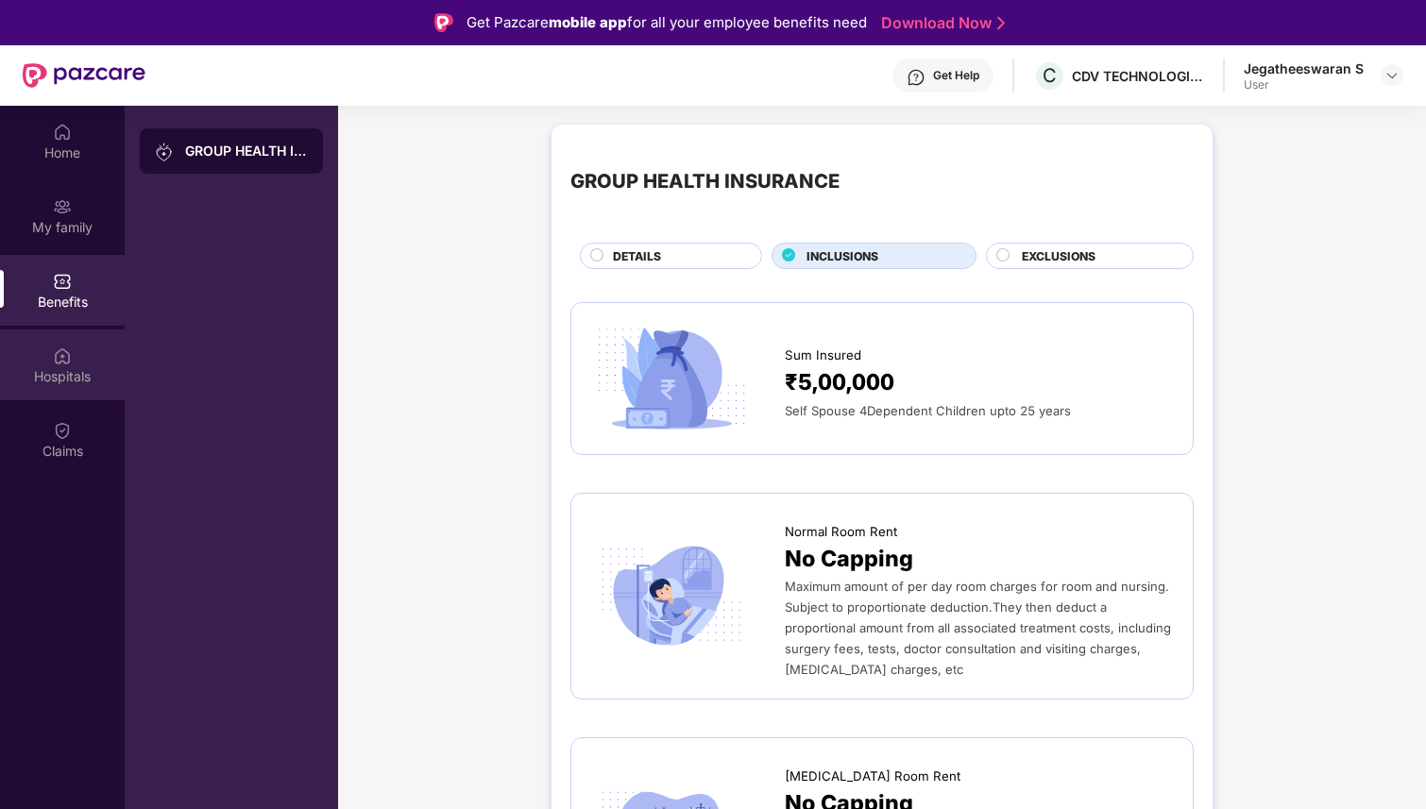
click at [70, 342] on div "Hospitals" at bounding box center [62, 365] width 125 height 71
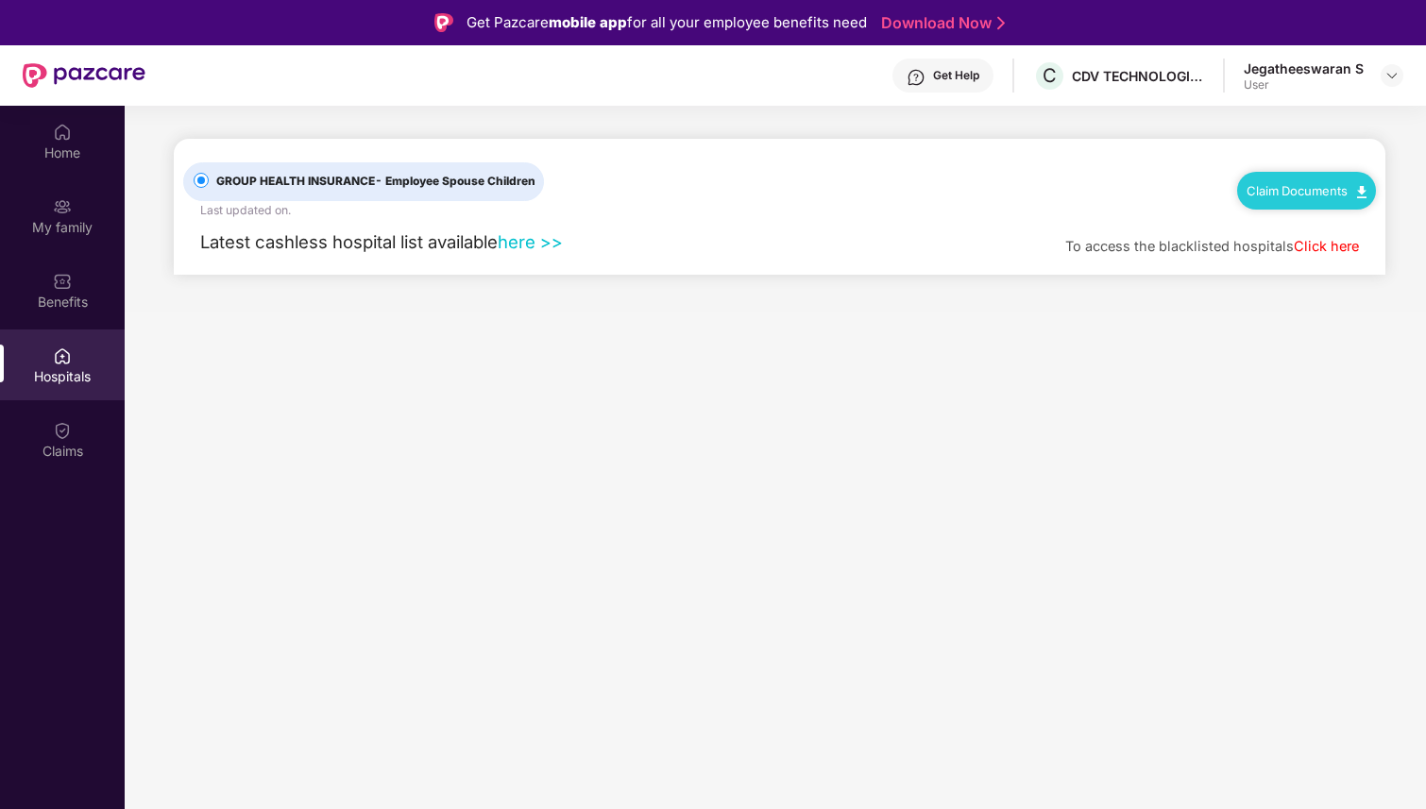
click at [553, 246] on link "here >>" at bounding box center [530, 241] width 65 height 21
click at [54, 429] on img at bounding box center [62, 430] width 19 height 19
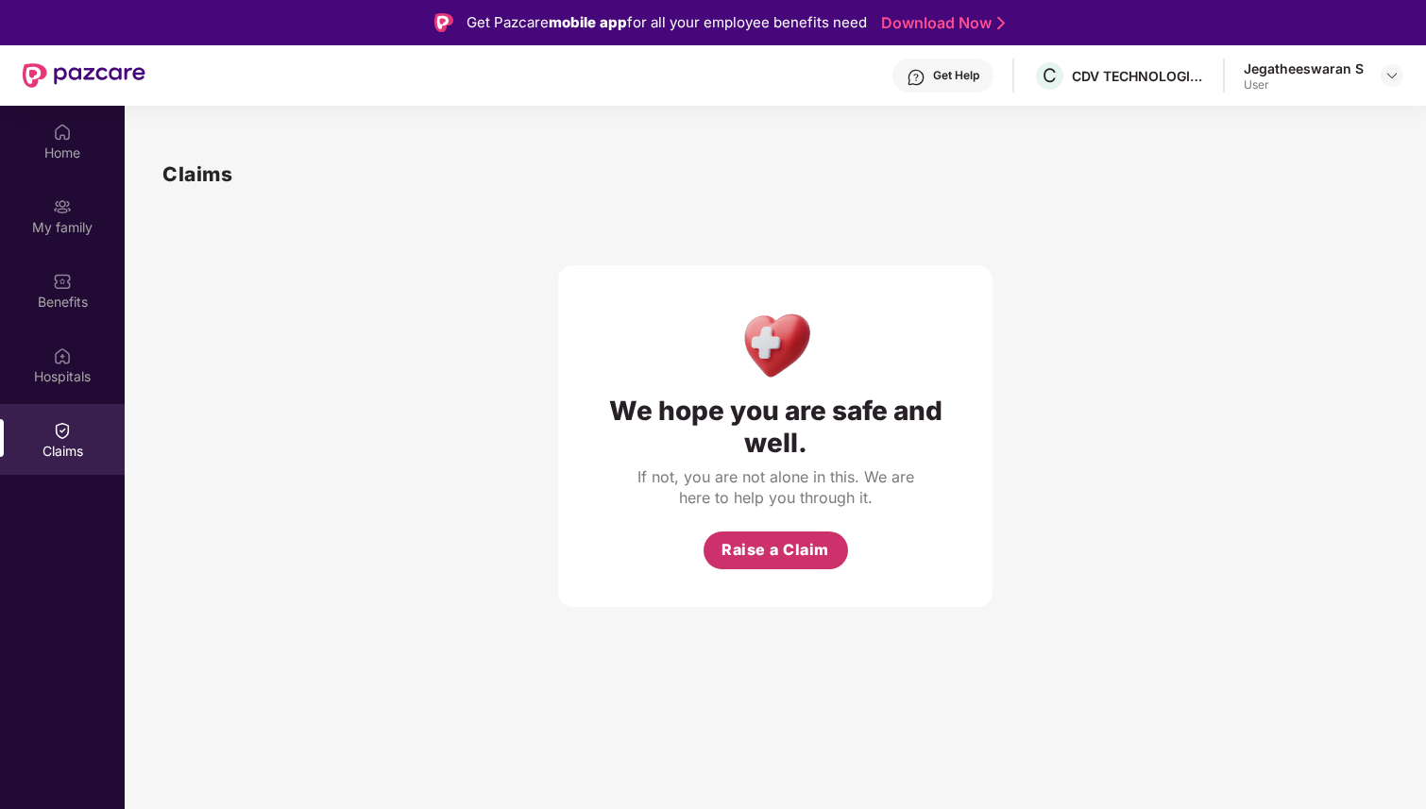
click at [813, 564] on button "Raise a Claim" at bounding box center [776, 551] width 145 height 38
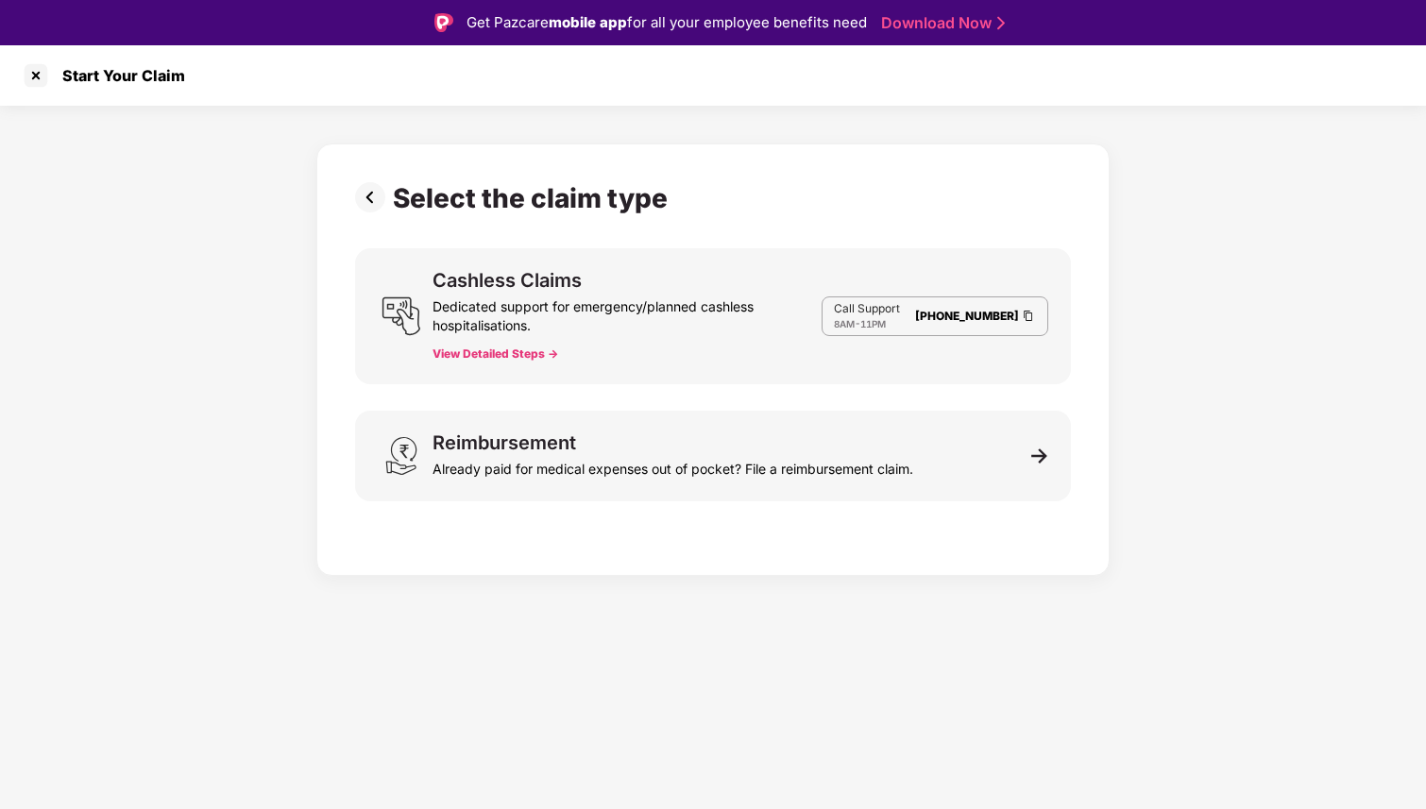
click at [377, 199] on img at bounding box center [374, 197] width 38 height 30
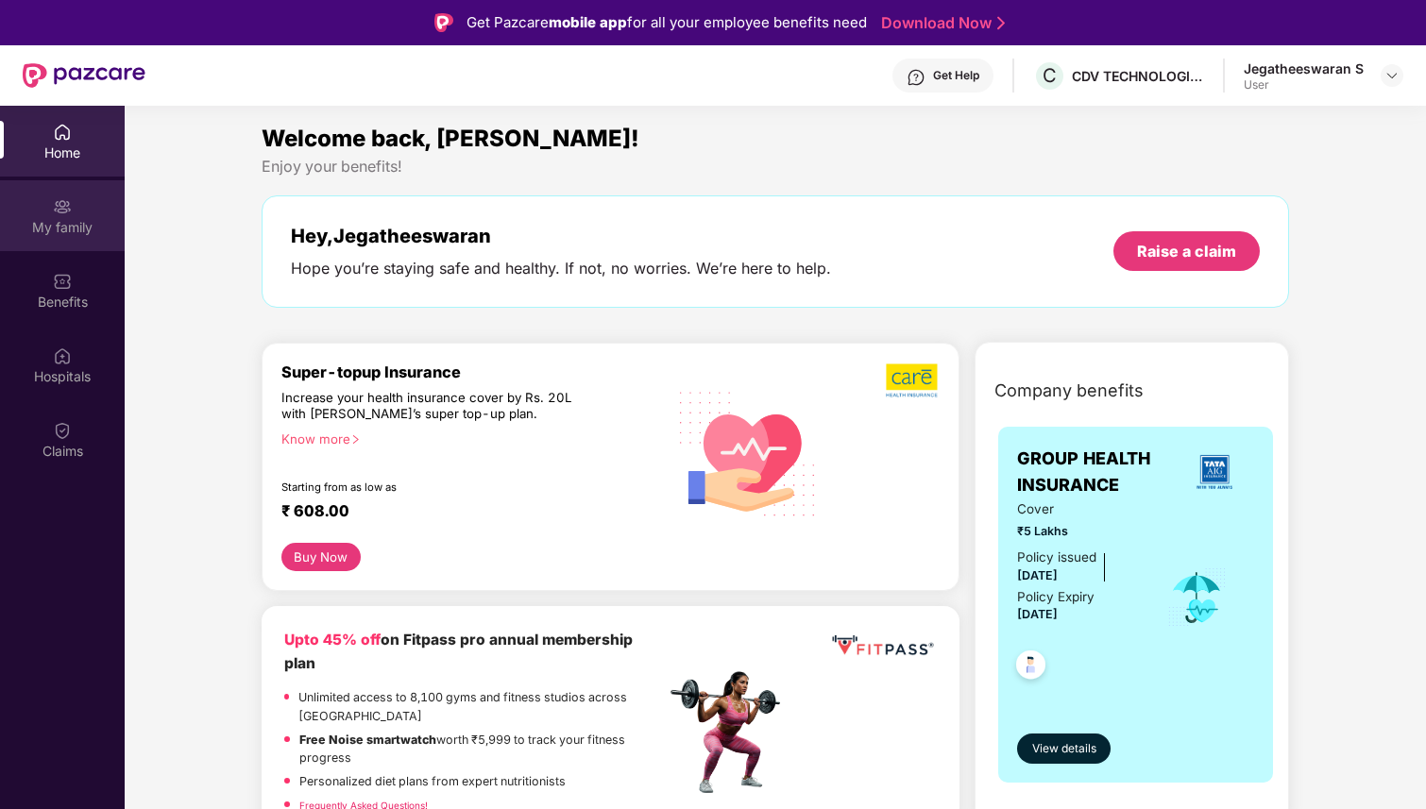
click at [59, 226] on div "My family" at bounding box center [62, 227] width 125 height 19
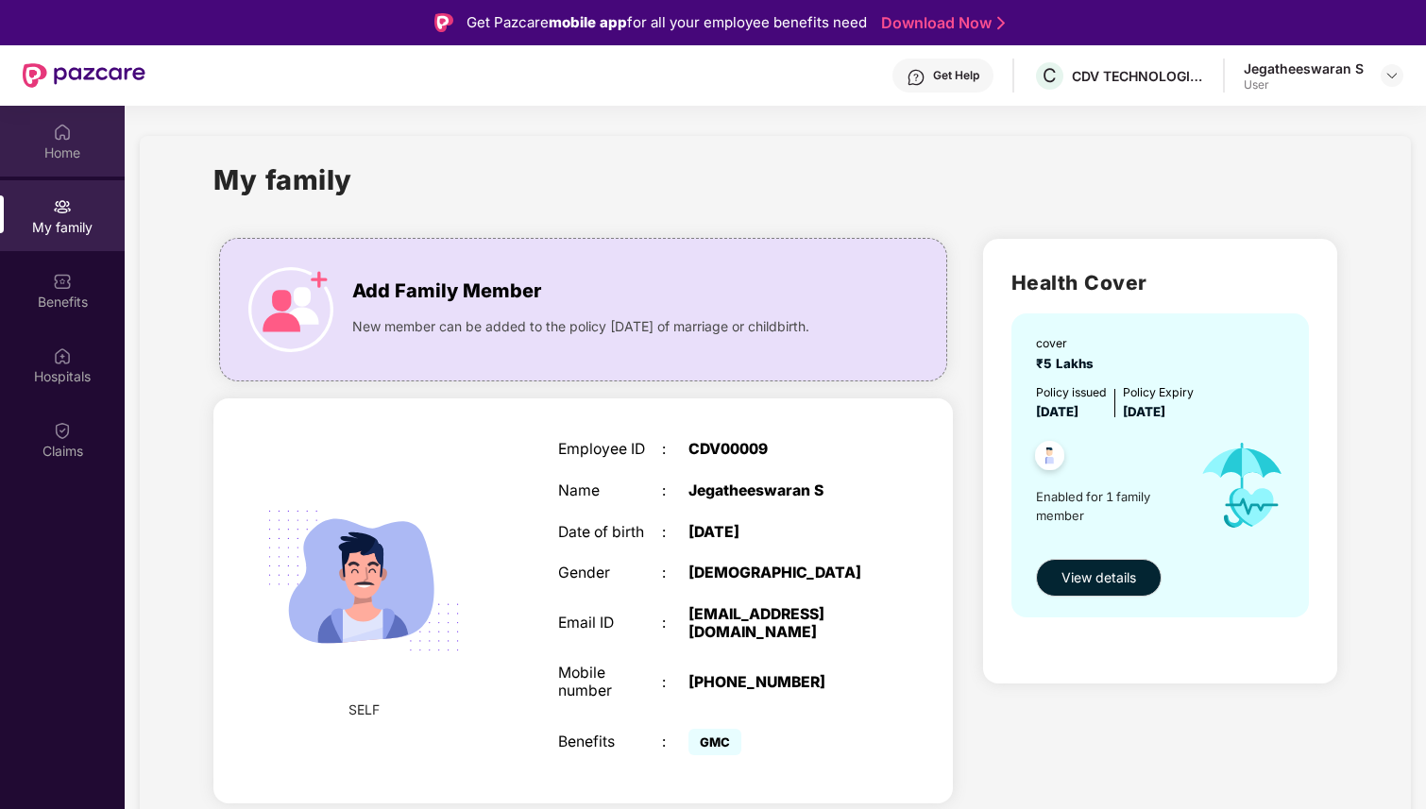
click at [73, 141] on div "Home" at bounding box center [62, 141] width 125 height 71
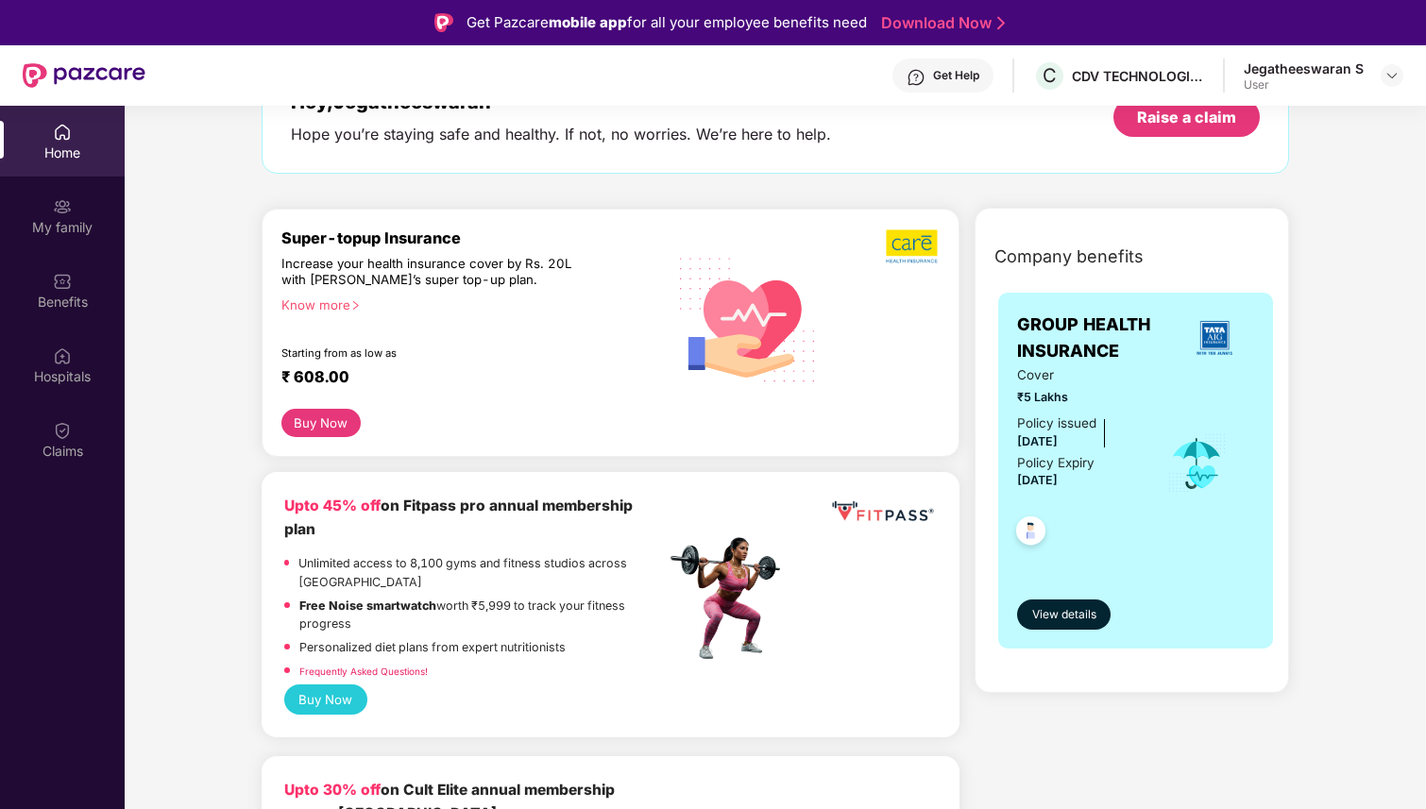
scroll to position [170, 0]
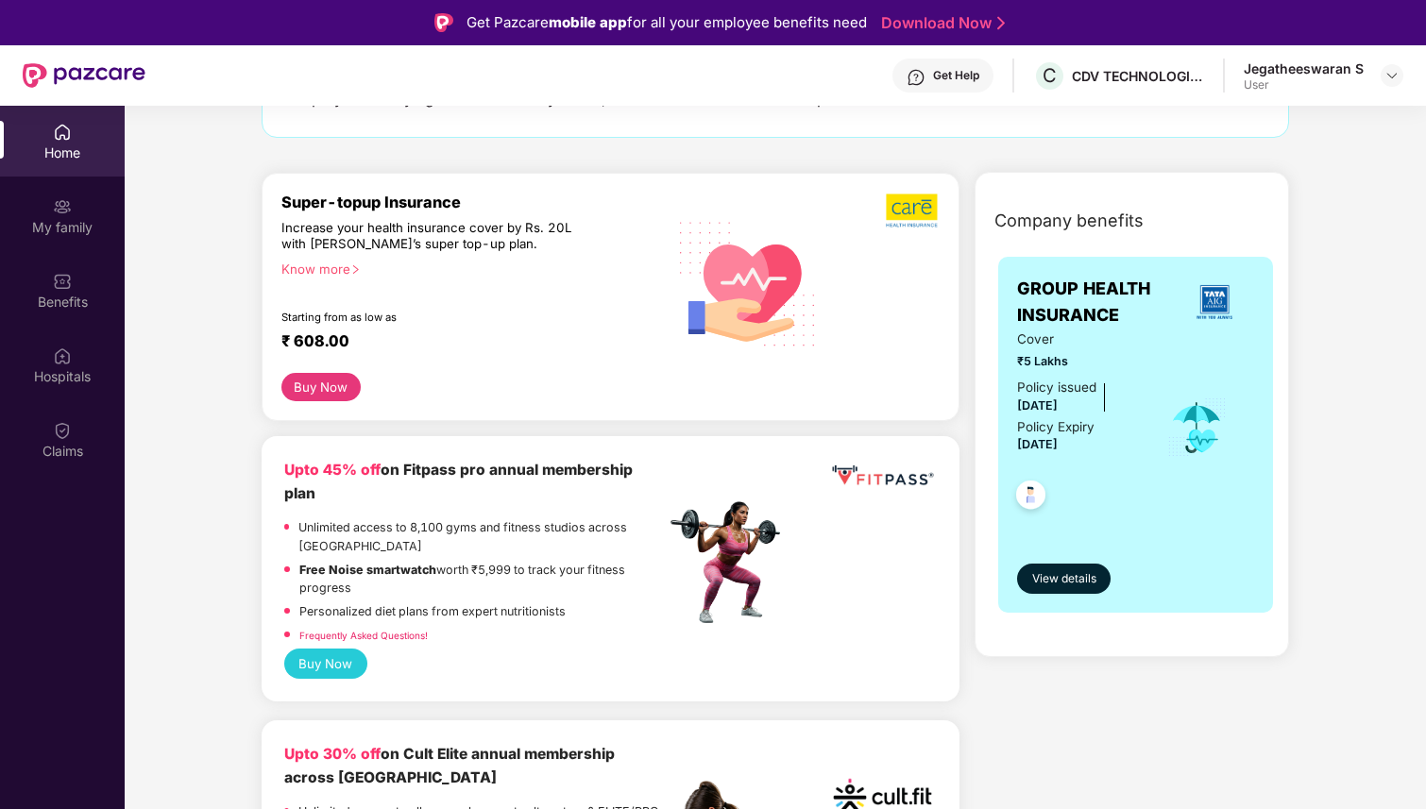
click at [317, 391] on button "Buy Now" at bounding box center [320, 387] width 79 height 28
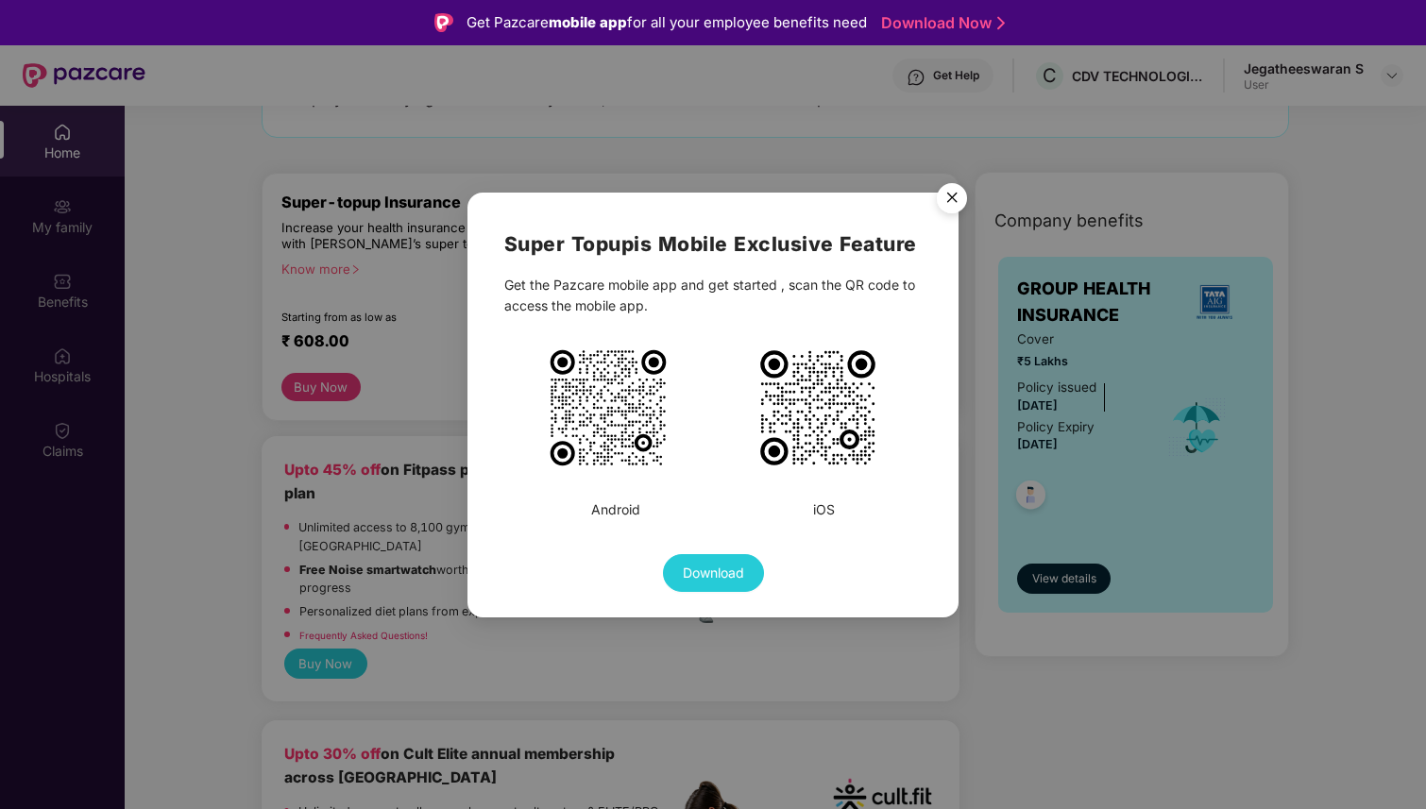
click at [957, 196] on img "Close" at bounding box center [952, 201] width 53 height 53
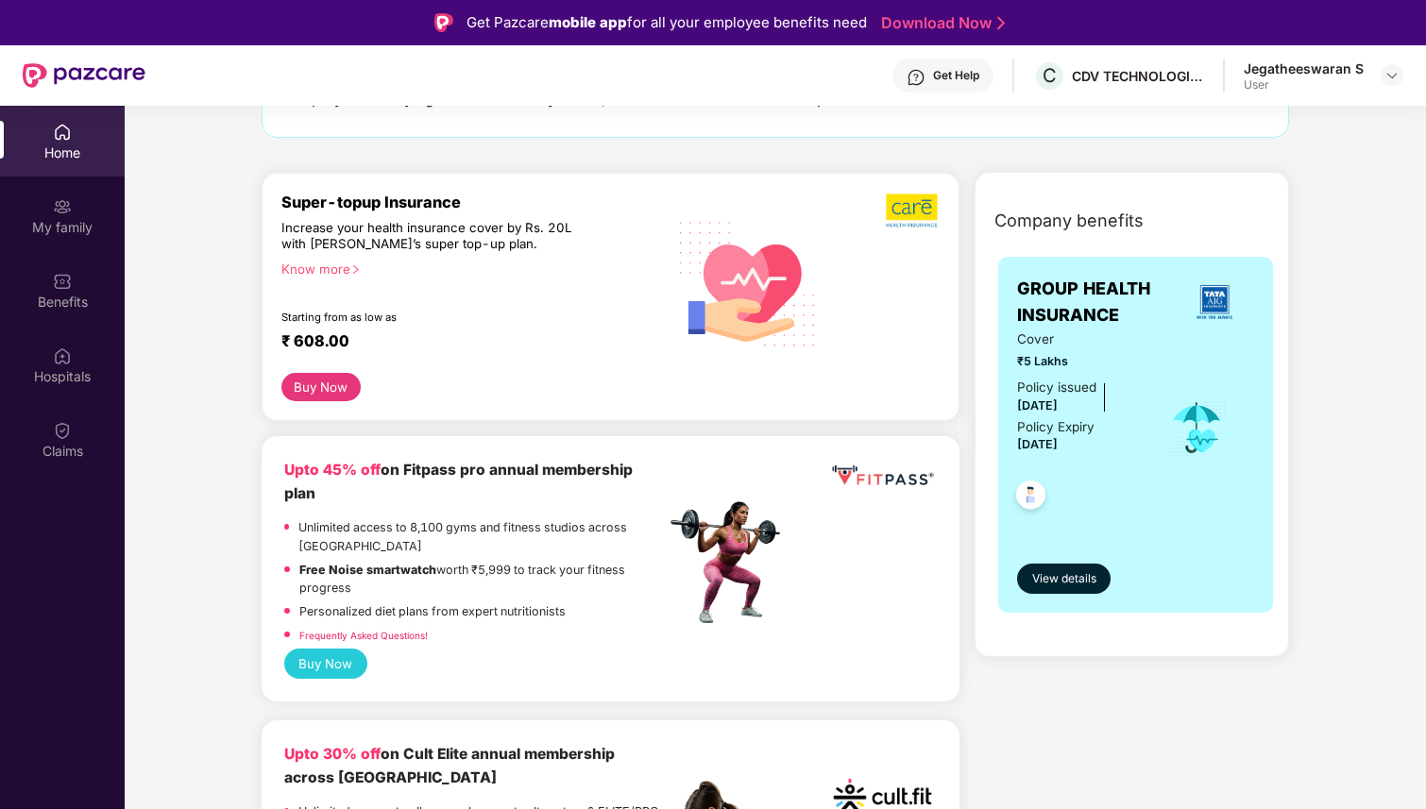
click at [341, 266] on div "Know more" at bounding box center [467, 268] width 373 height 13
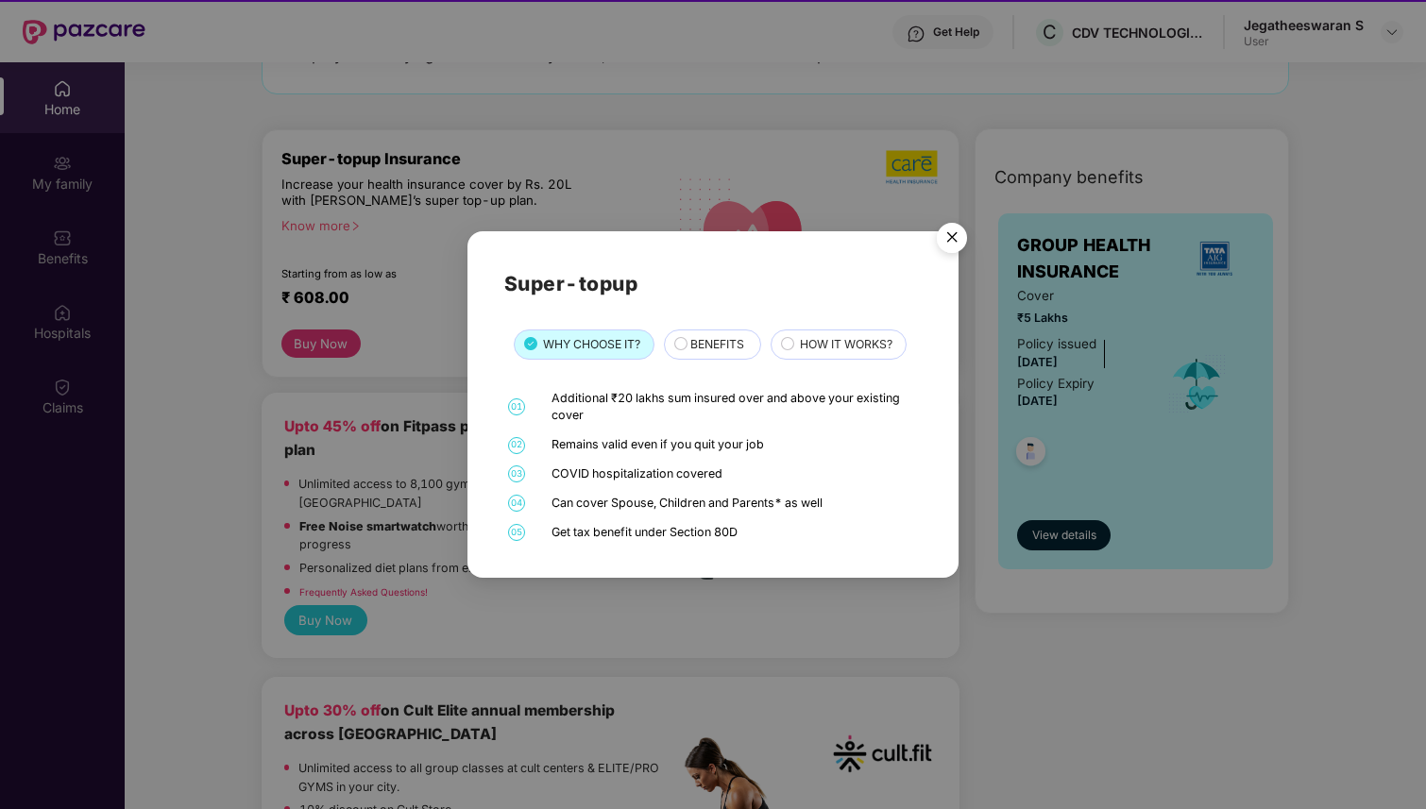
scroll to position [50, 0]
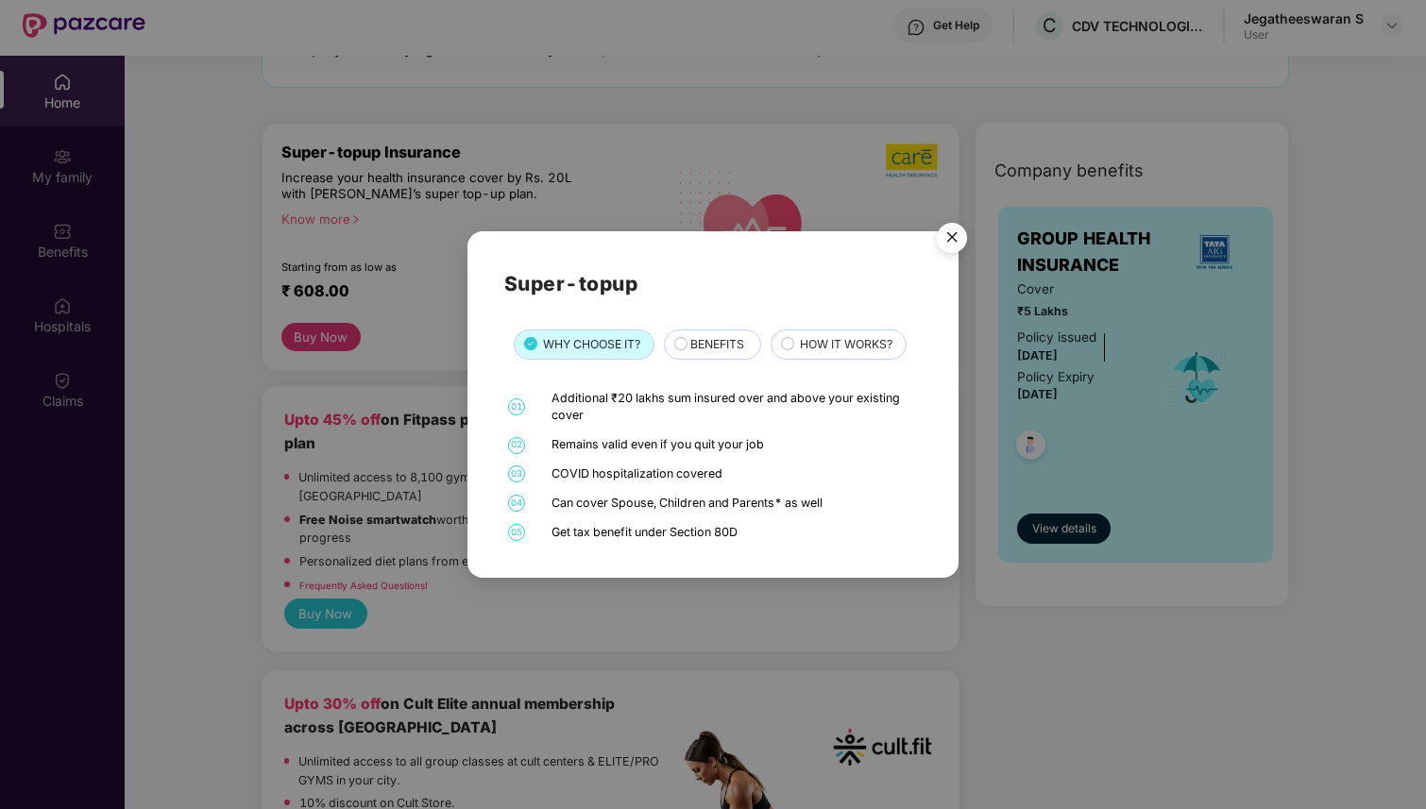
click at [721, 343] on span "BENEFITS" at bounding box center [717, 344] width 54 height 18
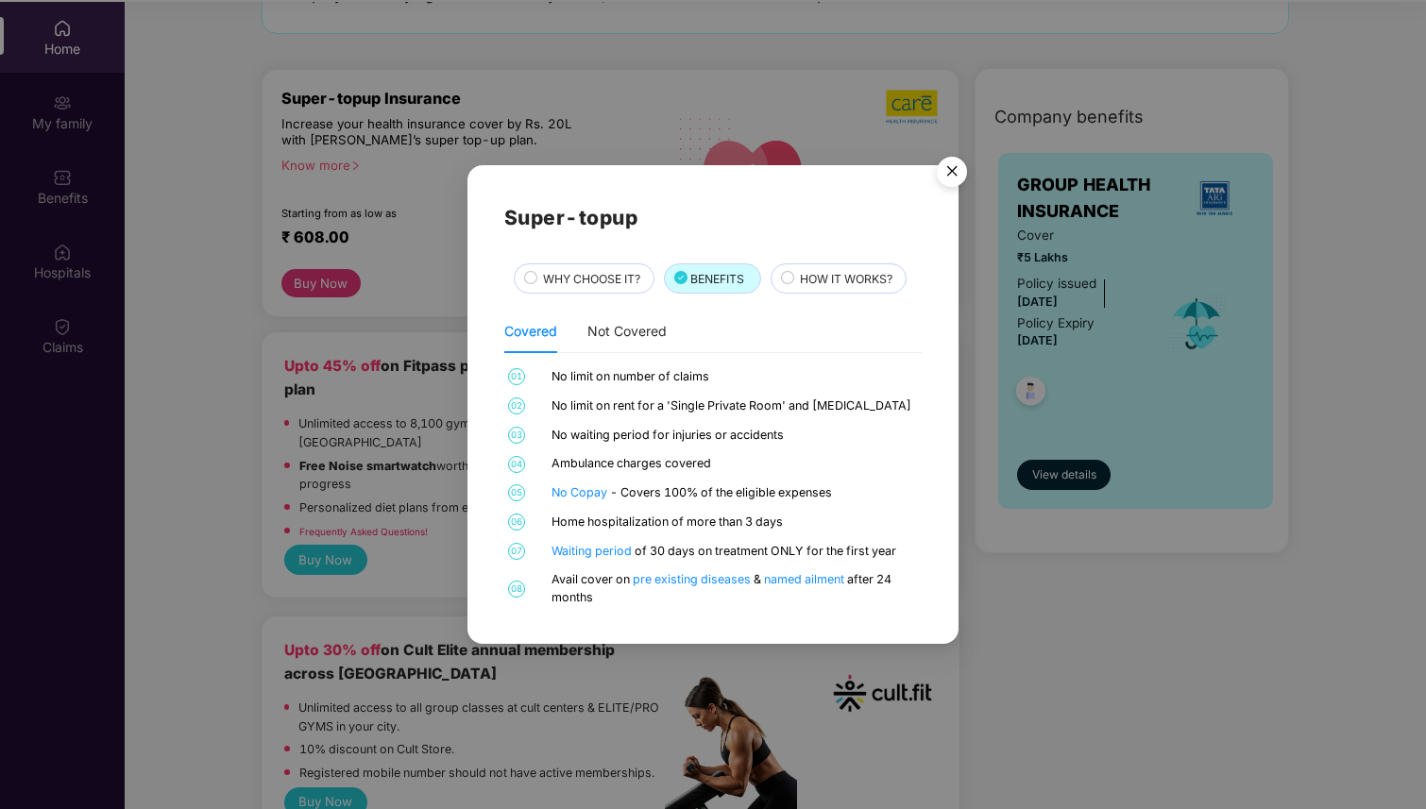
scroll to position [106, 0]
drag, startPoint x: 553, startPoint y: 374, endPoint x: 743, endPoint y: 384, distance: 191.1
click at [743, 385] on div "No limit on number of claims" at bounding box center [735, 377] width 366 height 18
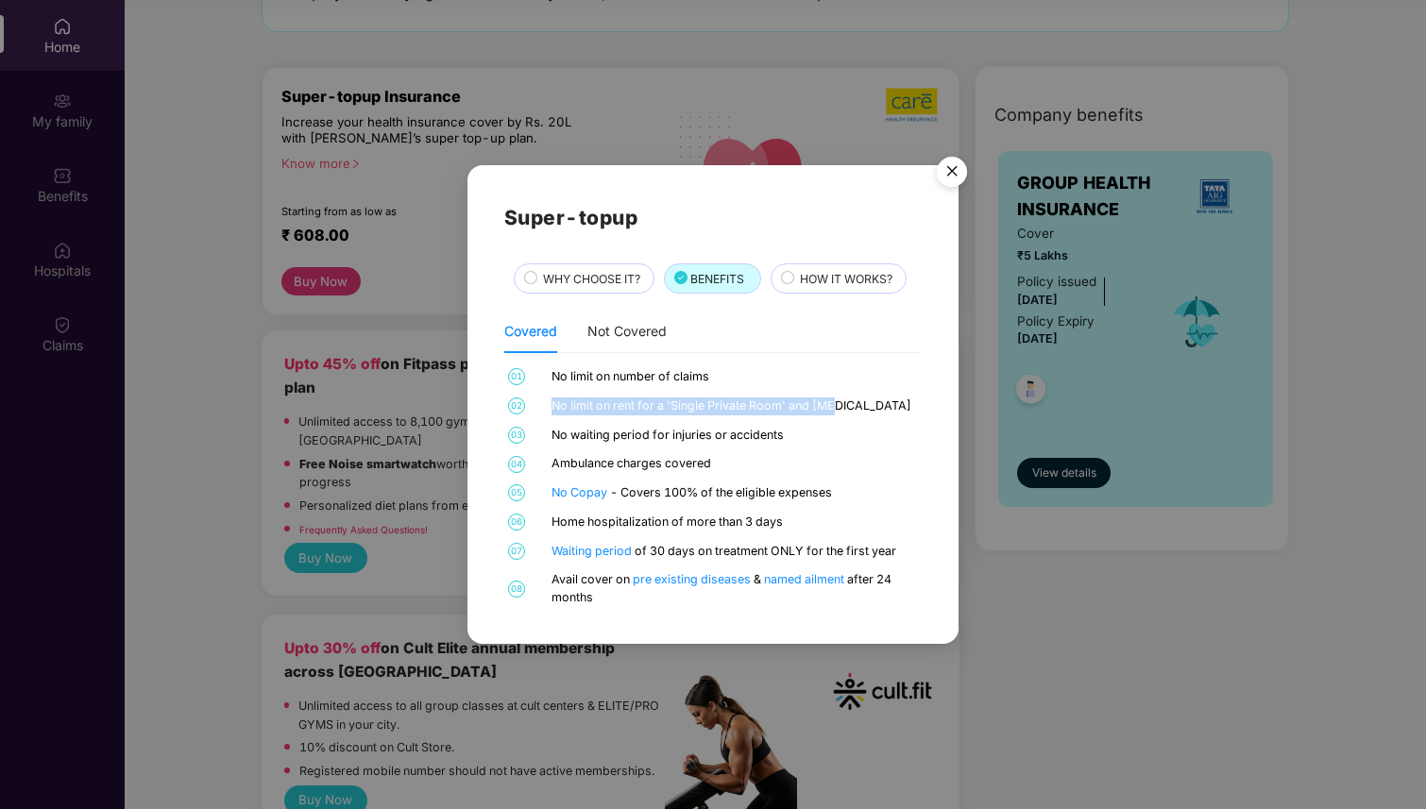
drag, startPoint x: 555, startPoint y: 409, endPoint x: 842, endPoint y: 415, distance: 287.2
click at [842, 415] on div "01 No limit on number of claims 02 No limit on rent for a 'Single Private Room'…" at bounding box center [713, 487] width 418 height 239
drag, startPoint x: 545, startPoint y: 436, endPoint x: 773, endPoint y: 453, distance: 228.3
click at [773, 453] on div "01 No limit on number of claims 02 No limit on rent for a 'Single Private Room'…" at bounding box center [713, 487] width 418 height 239
click at [740, 464] on div "Ambulance charges covered" at bounding box center [735, 464] width 366 height 18
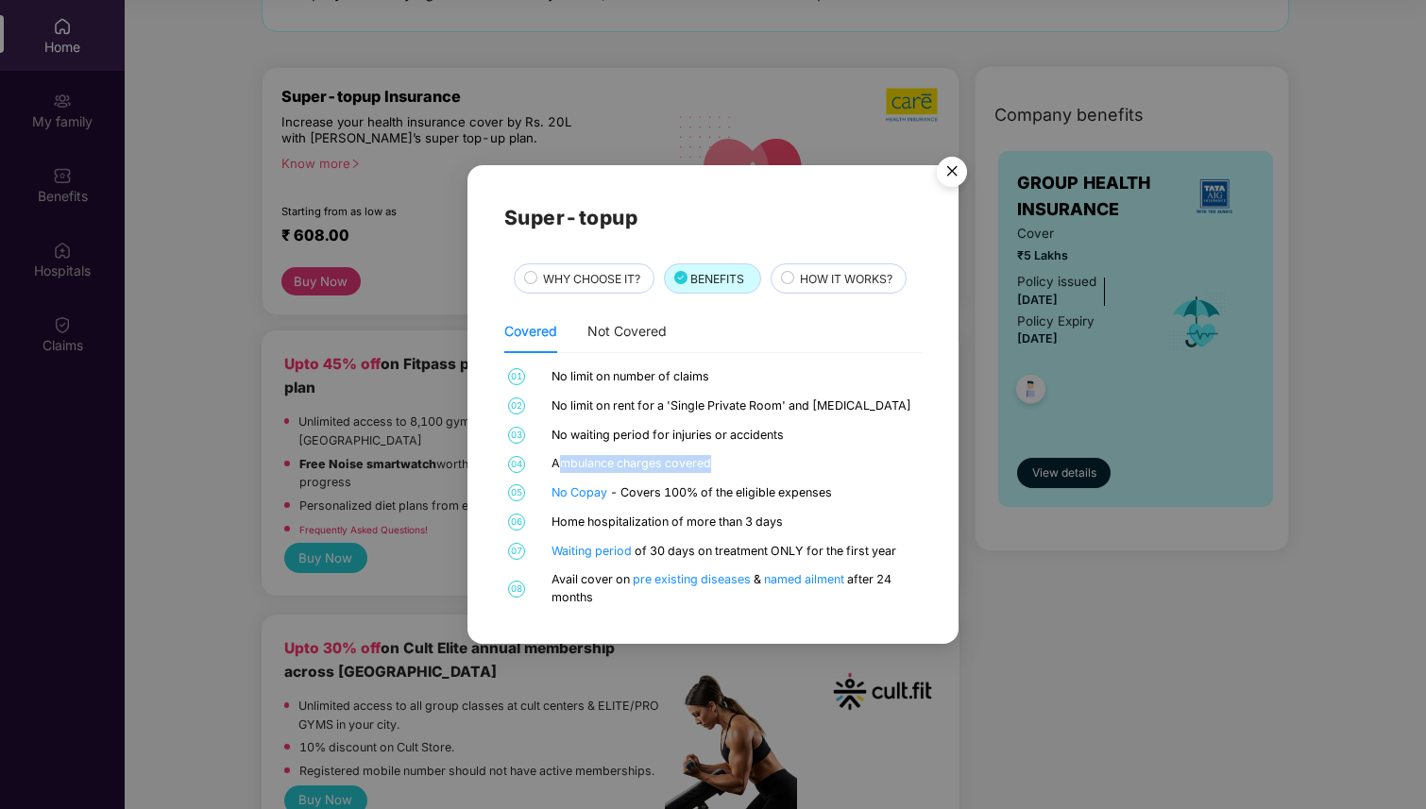
drag, startPoint x: 556, startPoint y: 465, endPoint x: 756, endPoint y: 469, distance: 199.3
click at [755, 469] on div "Ambulance charges covered" at bounding box center [735, 464] width 366 height 18
click at [747, 469] on div "Ambulance charges covered" at bounding box center [735, 464] width 366 height 18
drag, startPoint x: 625, startPoint y: 495, endPoint x: 873, endPoint y: 494, distance: 247.5
click at [873, 494] on div "No Copay - Covers 100% of the eligible expenses" at bounding box center [735, 494] width 366 height 18
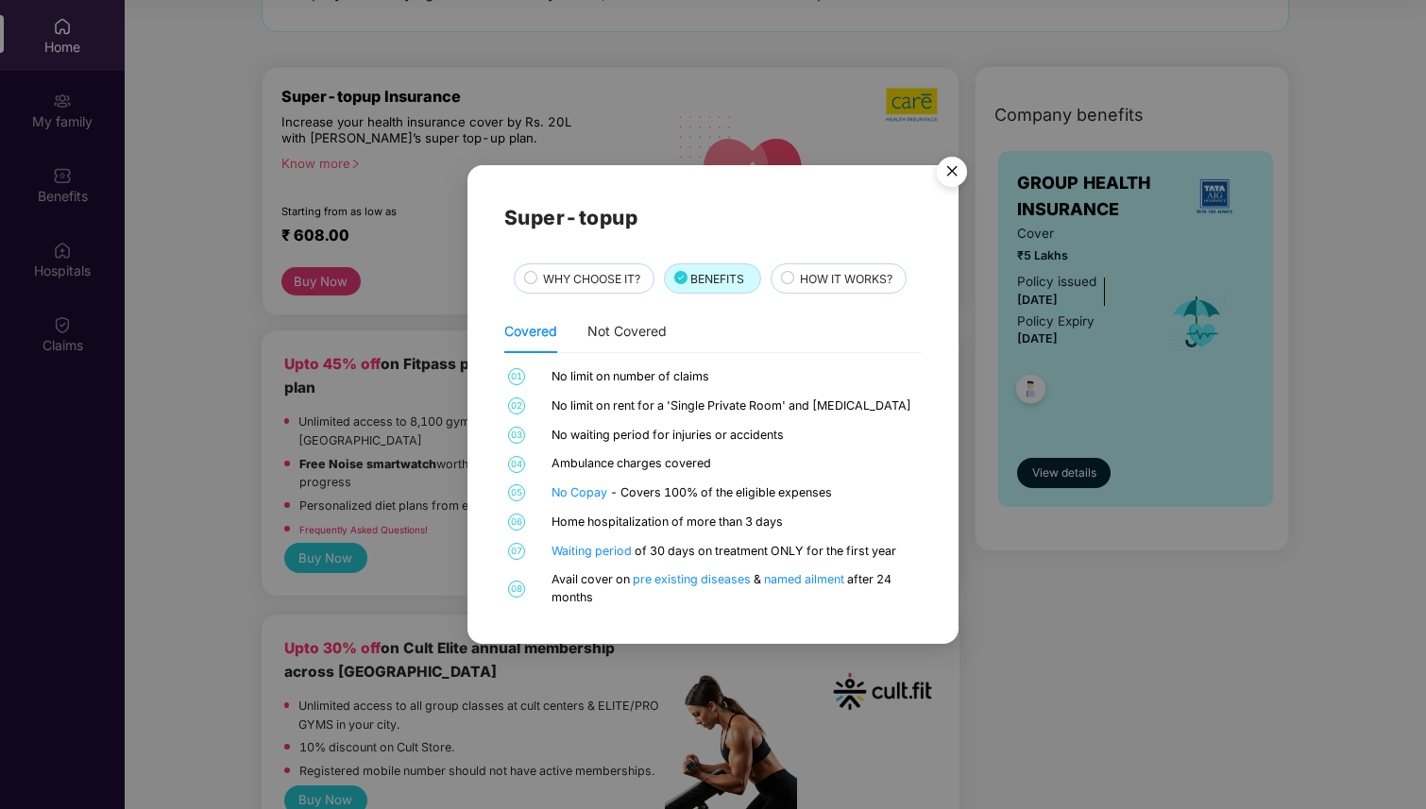
click at [887, 467] on div "Ambulance charges covered" at bounding box center [735, 464] width 366 height 18
drag, startPoint x: 539, startPoint y: 526, endPoint x: 808, endPoint y: 515, distance: 269.4
click at [808, 515] on div "06 Home hospitalization of more than 3 days" at bounding box center [713, 523] width 418 height 18
click at [827, 511] on div "01 No limit on number of claims 02 No limit on rent for a 'Single Private Room'…" at bounding box center [713, 487] width 418 height 239
click at [803, 282] on div "HOW IT WORKS?" at bounding box center [844, 280] width 106 height 21
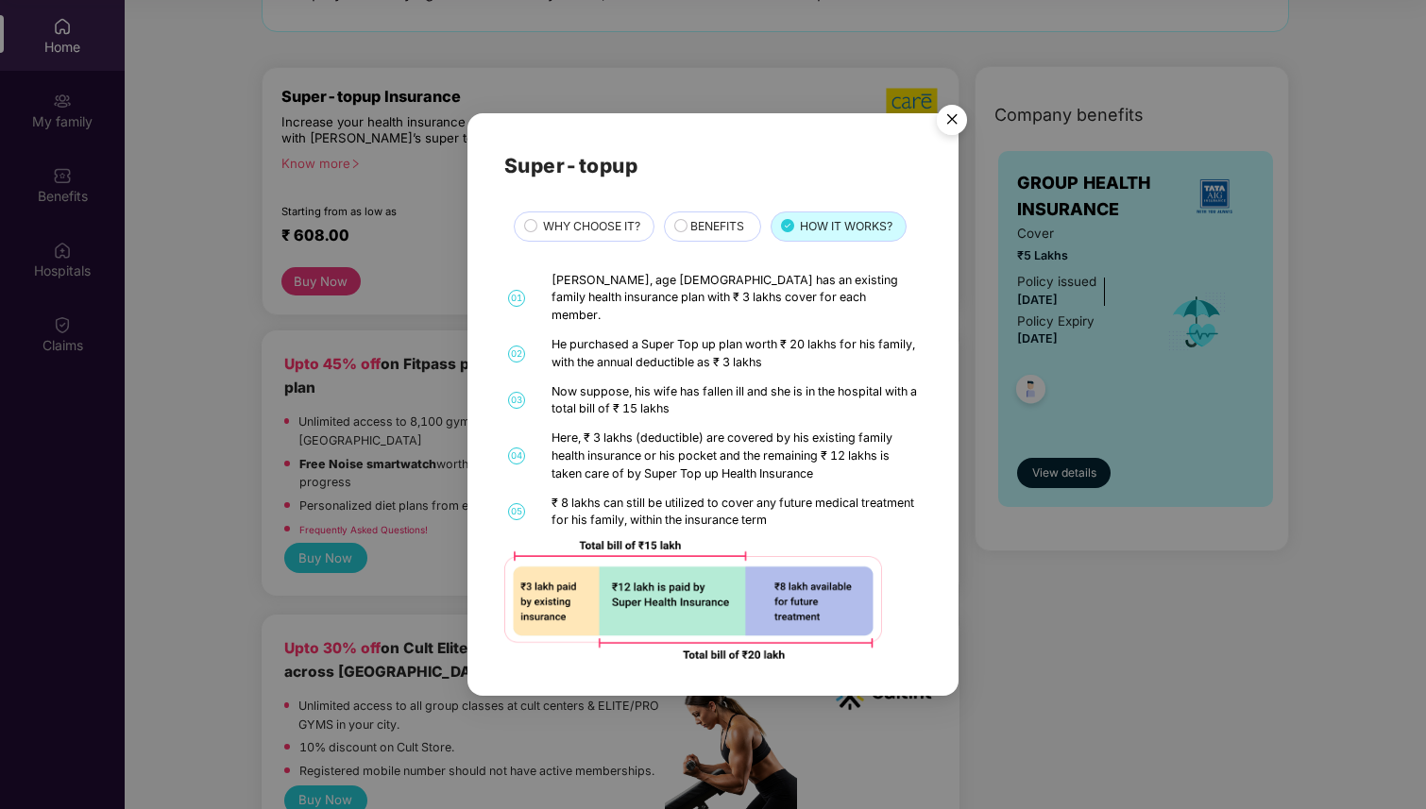
click at [591, 235] on span "WHY CHOOSE IT?" at bounding box center [591, 226] width 97 height 18
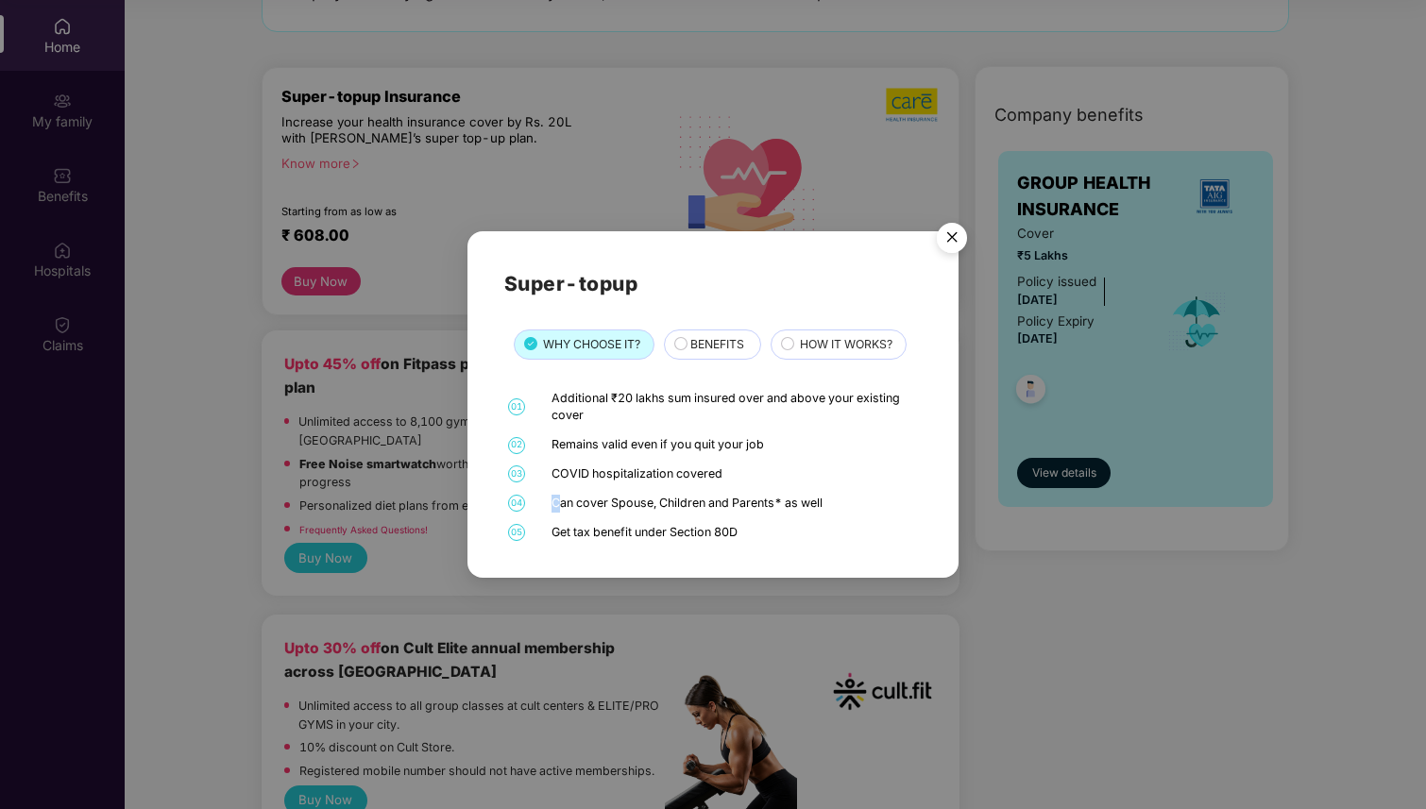
drag, startPoint x: 561, startPoint y: 501, endPoint x: 857, endPoint y: 493, distance: 295.7
click at [857, 493] on div "01 Additional ₹20 lakhs sum insured over and above your existing cover 02 Remai…" at bounding box center [713, 466] width 418 height 152
click at [712, 513] on div "01 Additional ₹20 lakhs sum insured over and above your existing cover 02 Remai…" at bounding box center [713, 466] width 418 height 152
drag, startPoint x: 553, startPoint y: 505, endPoint x: 879, endPoint y: 514, distance: 326.9
click at [879, 514] on div "01 Additional ₹20 lakhs sum insured over and above your existing cover 02 Remai…" at bounding box center [713, 466] width 418 height 152
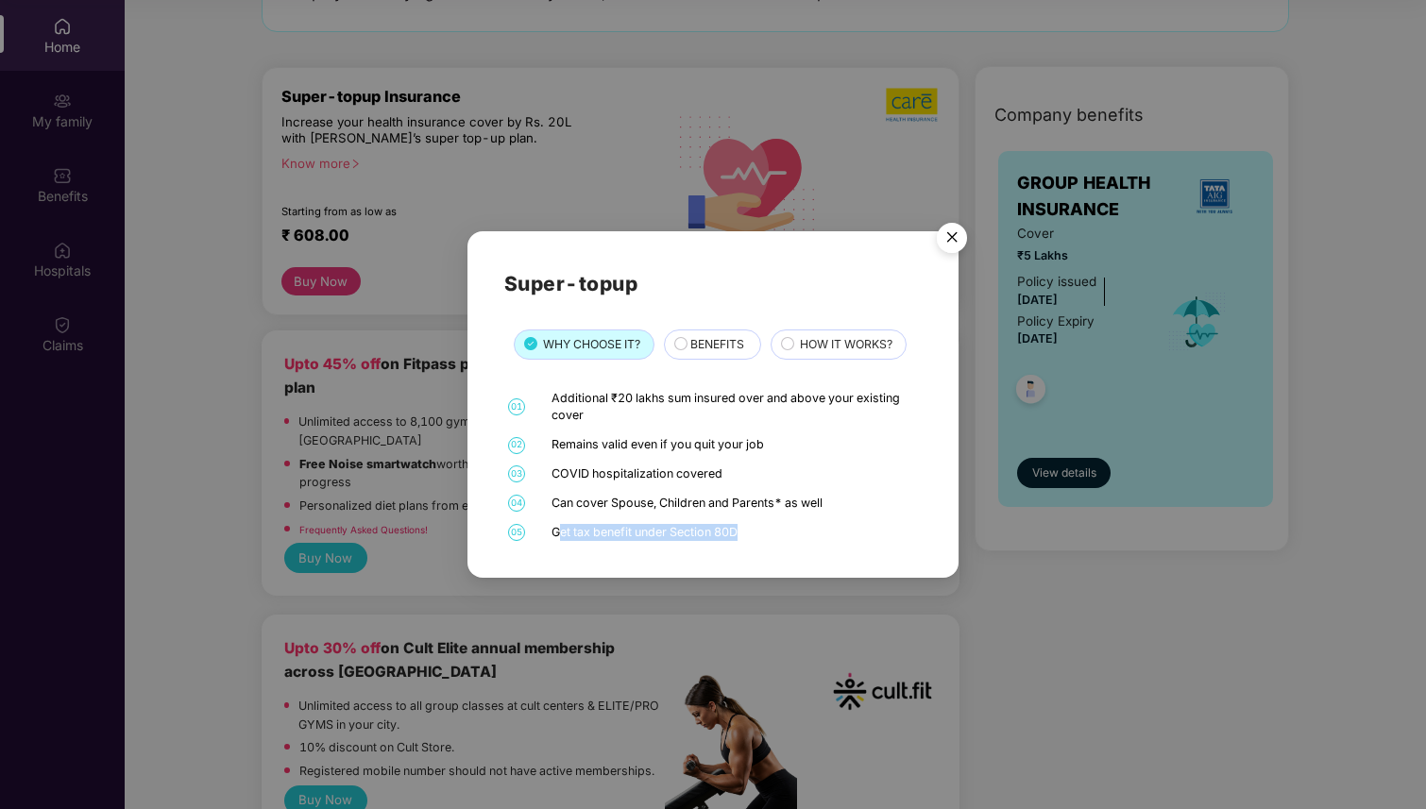
drag, startPoint x: 557, startPoint y: 534, endPoint x: 760, endPoint y: 533, distance: 203.1
click at [759, 533] on div "Get tax benefit under Section 80D" at bounding box center [735, 533] width 366 height 18
drag, startPoint x: 552, startPoint y: 394, endPoint x: 630, endPoint y: 414, distance: 80.9
click at [630, 415] on div "Additional ₹20 lakhs sum insured over and above your existing cover" at bounding box center [735, 408] width 366 height 36
click at [775, 446] on div "Remains valid even if you quit your job" at bounding box center [735, 445] width 366 height 18
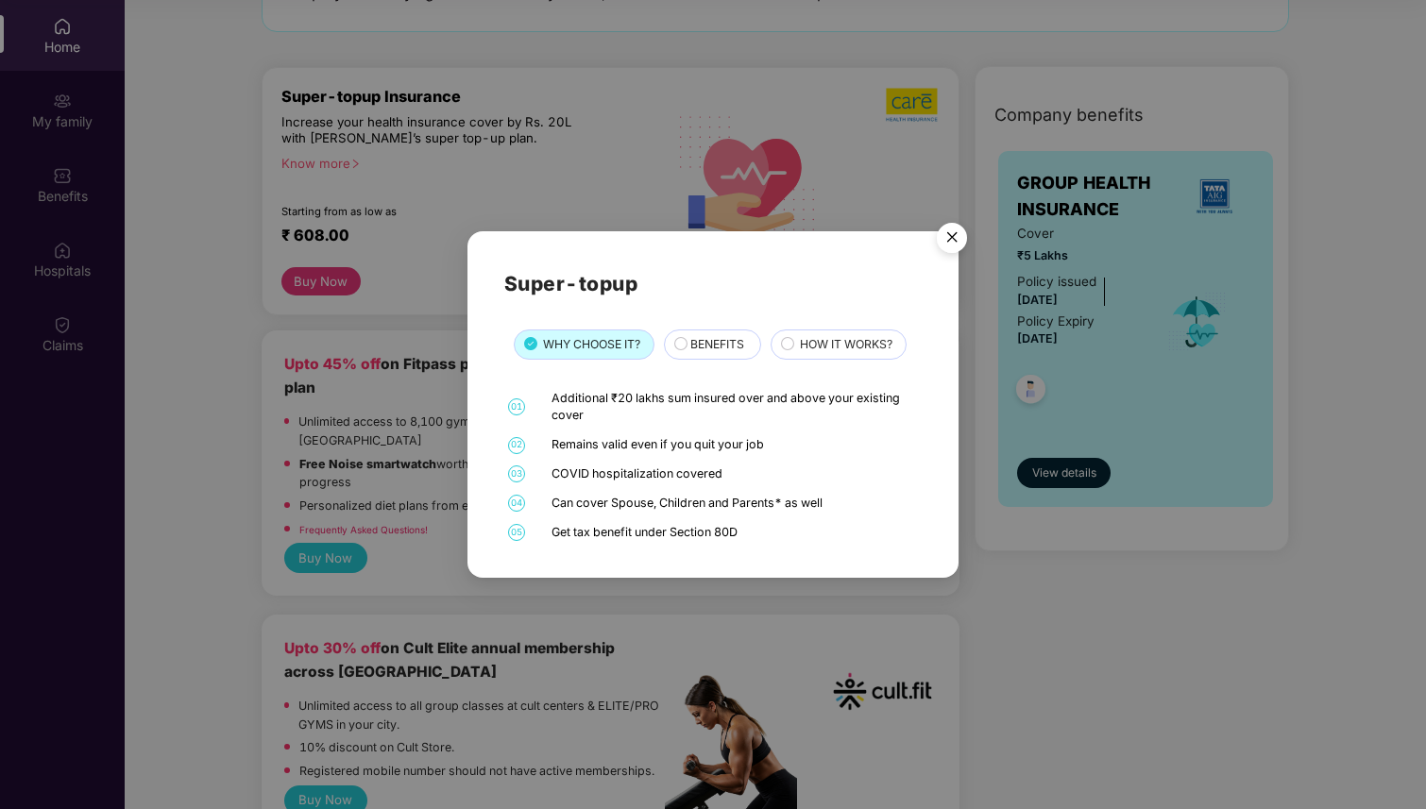
click at [956, 247] on img "Close" at bounding box center [952, 240] width 53 height 53
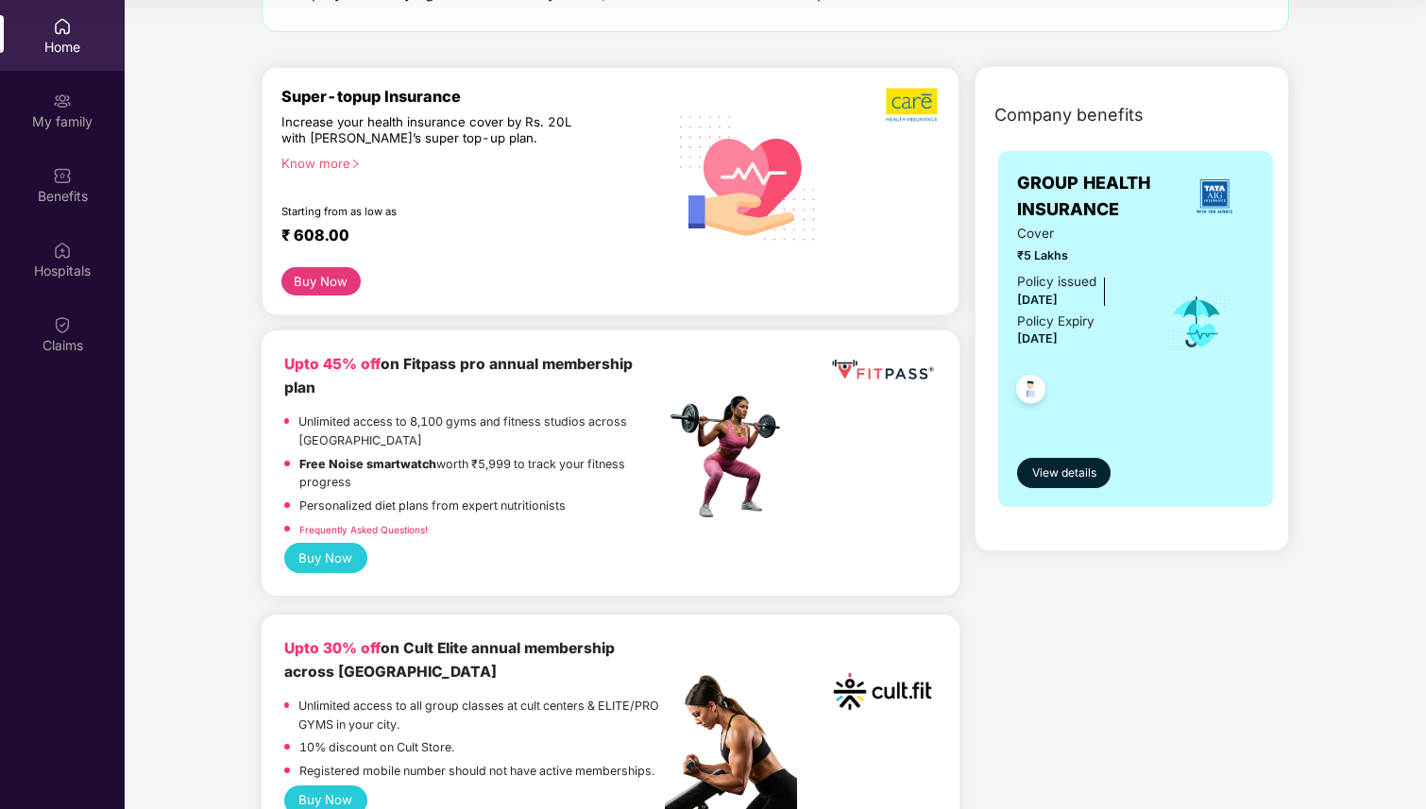
scroll to position [0, 0]
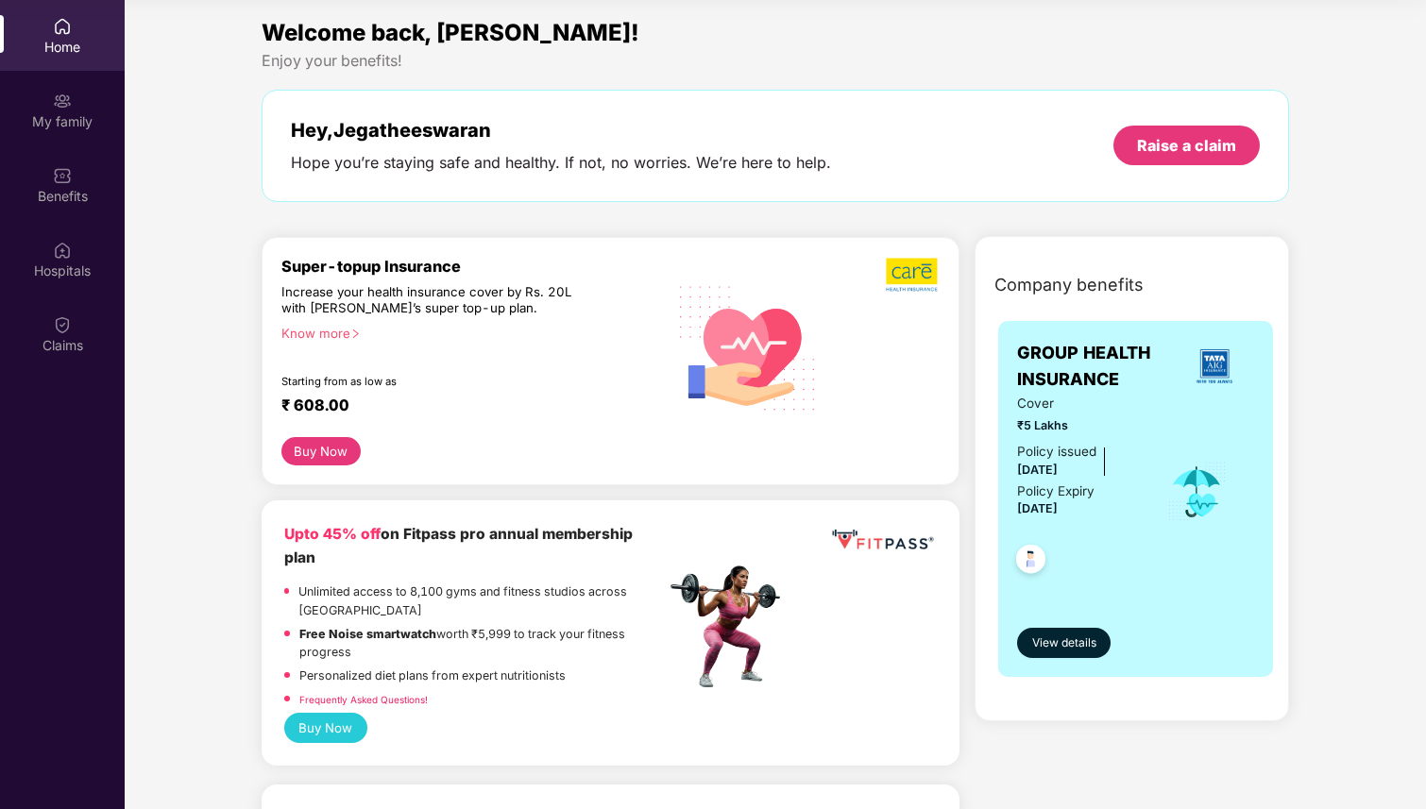
click at [319, 328] on div "Know more" at bounding box center [467, 332] width 373 height 13
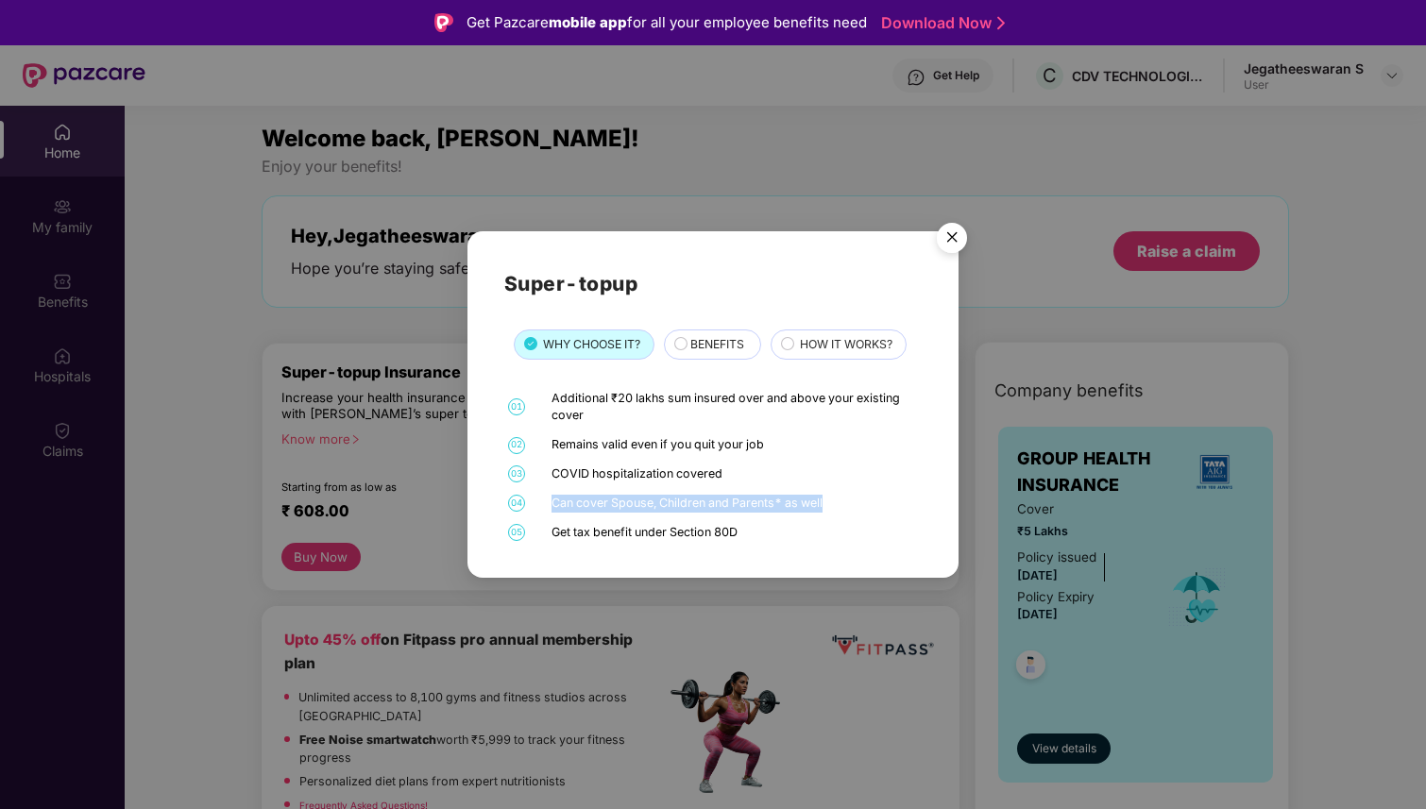
drag, startPoint x: 550, startPoint y: 505, endPoint x: 848, endPoint y: 497, distance: 298.6
click at [848, 497] on div "04 Can cover Spouse, Children and Parents* as well" at bounding box center [713, 504] width 418 height 18
click at [955, 236] on img "Close" at bounding box center [952, 240] width 53 height 53
